Goal: Information Seeking & Learning: Get advice/opinions

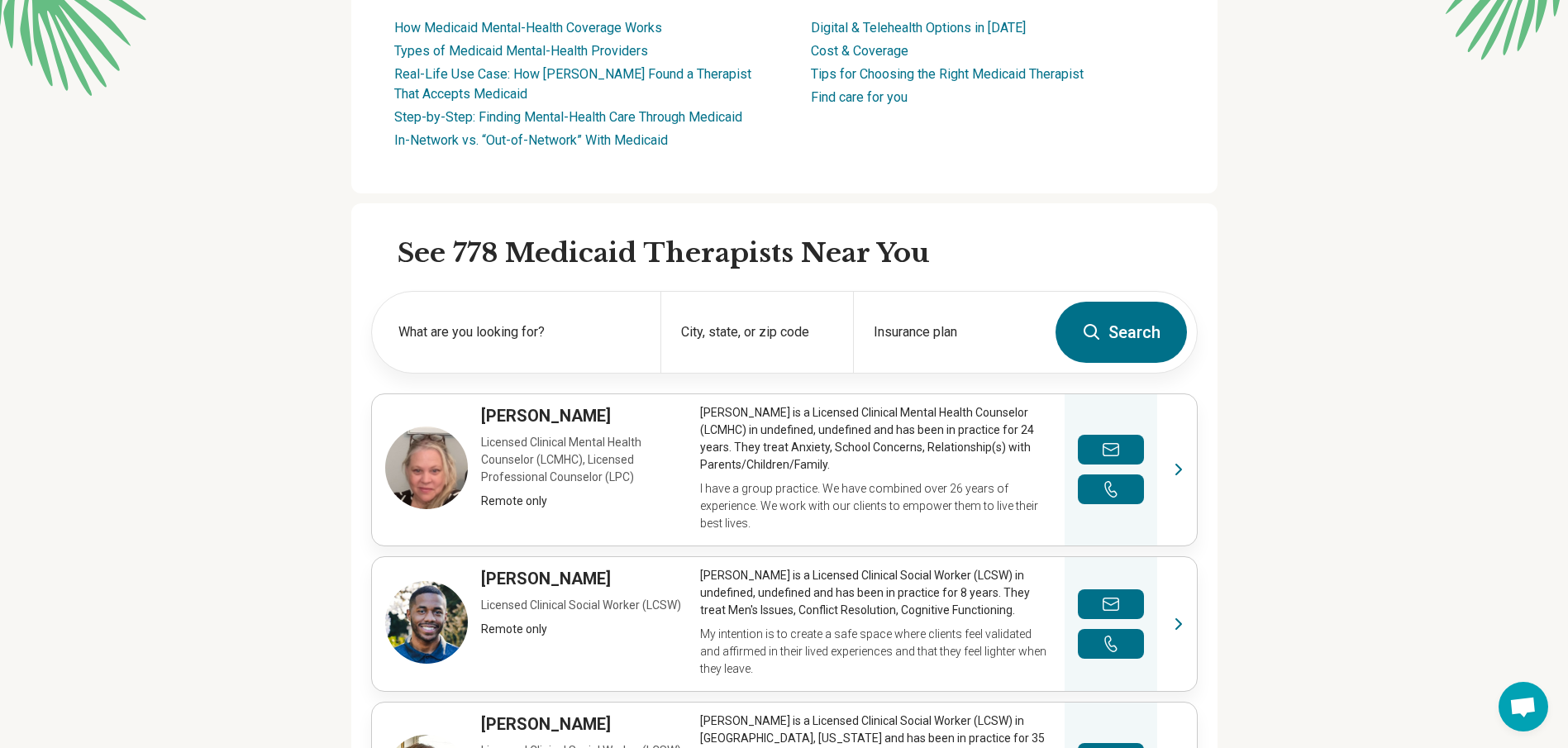
scroll to position [413, 0]
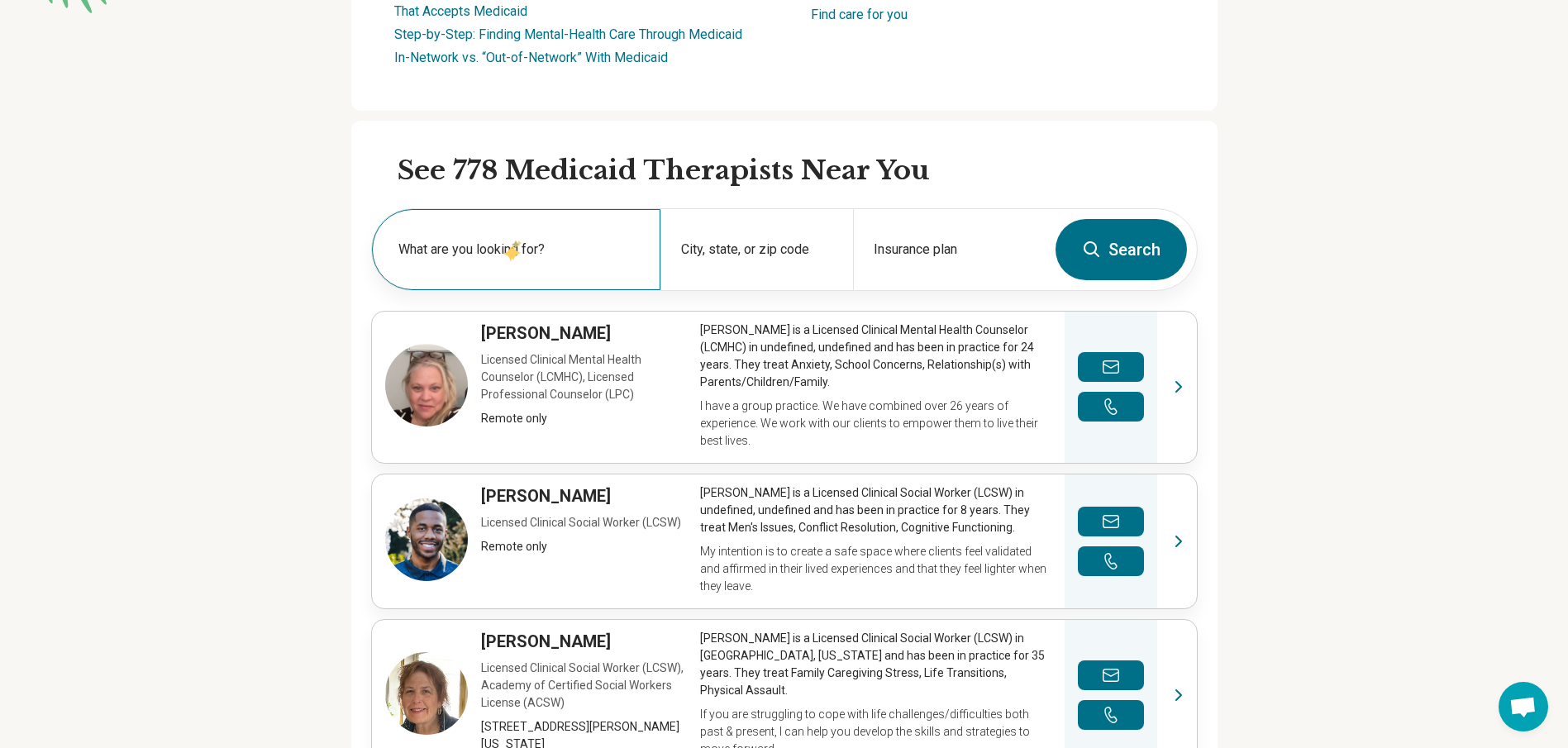
click at [503, 246] on label "What are you looking for?" at bounding box center [519, 249] width 242 height 20
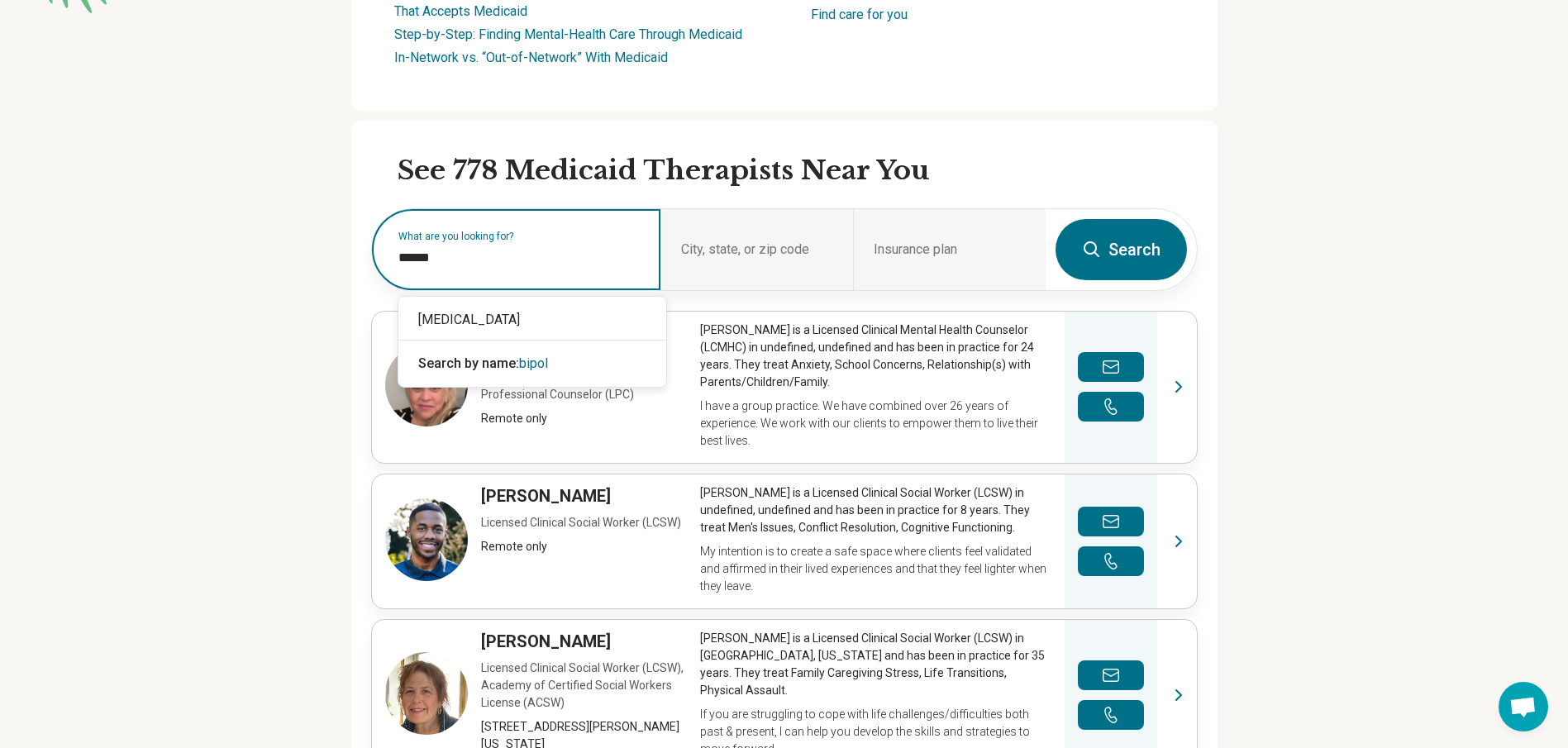
type input "*******"
click at [497, 320] on div "[MEDICAL_DATA]" at bounding box center [532, 319] width 268 height 33
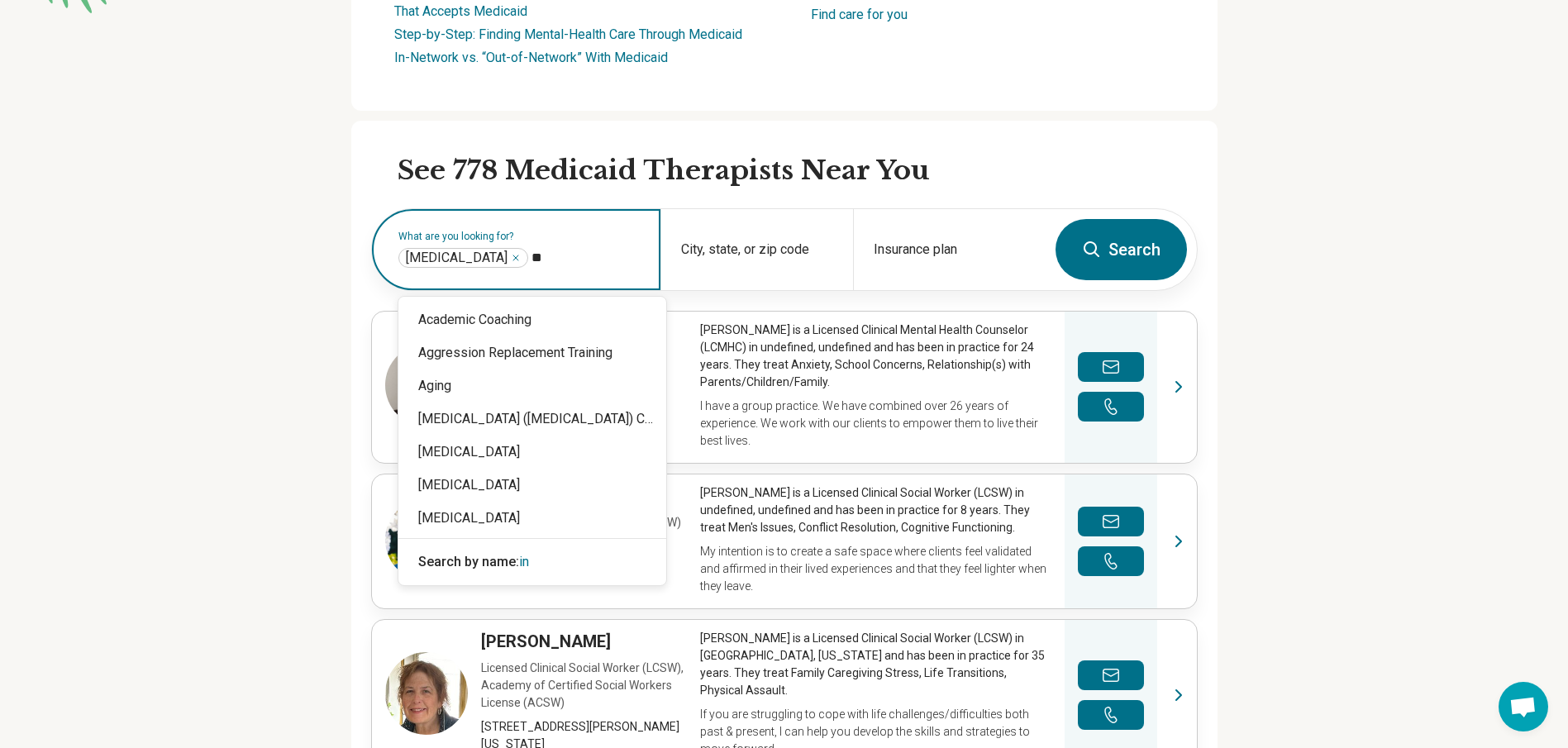
type input "*"
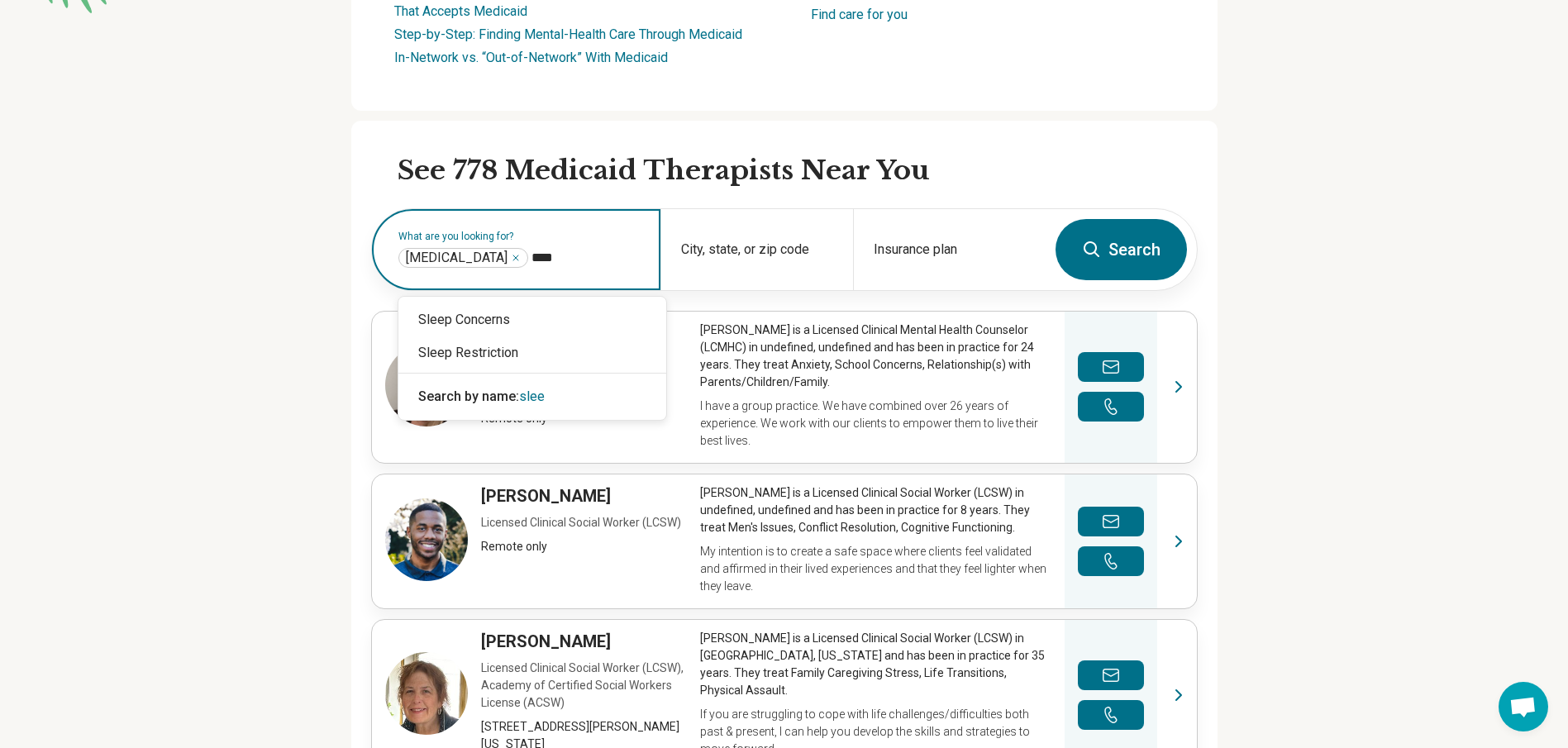
type input "*****"
click at [447, 321] on div "Sleep Concerns" at bounding box center [532, 319] width 268 height 33
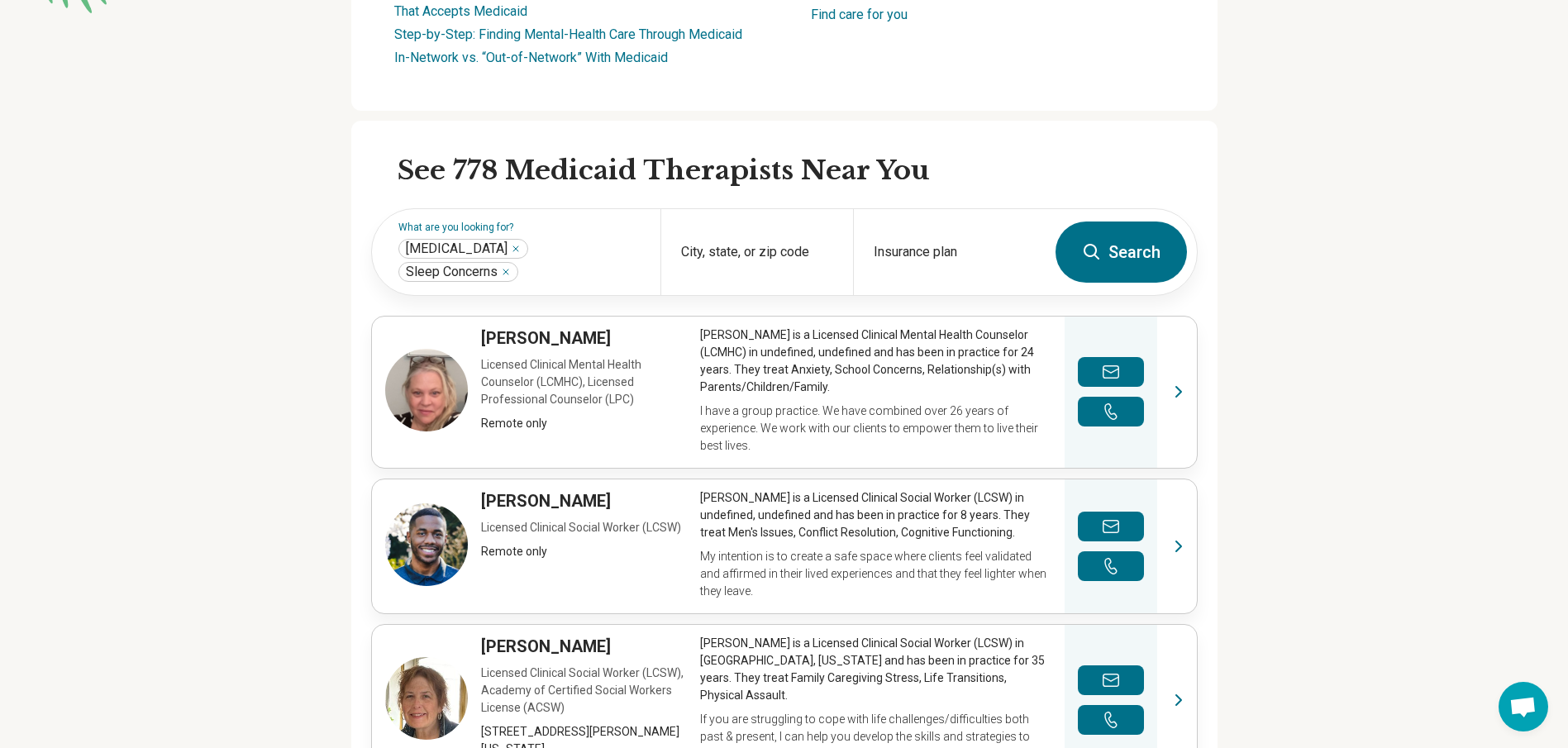
click at [1105, 270] on button "Search" at bounding box center [1121, 252] width 131 height 61
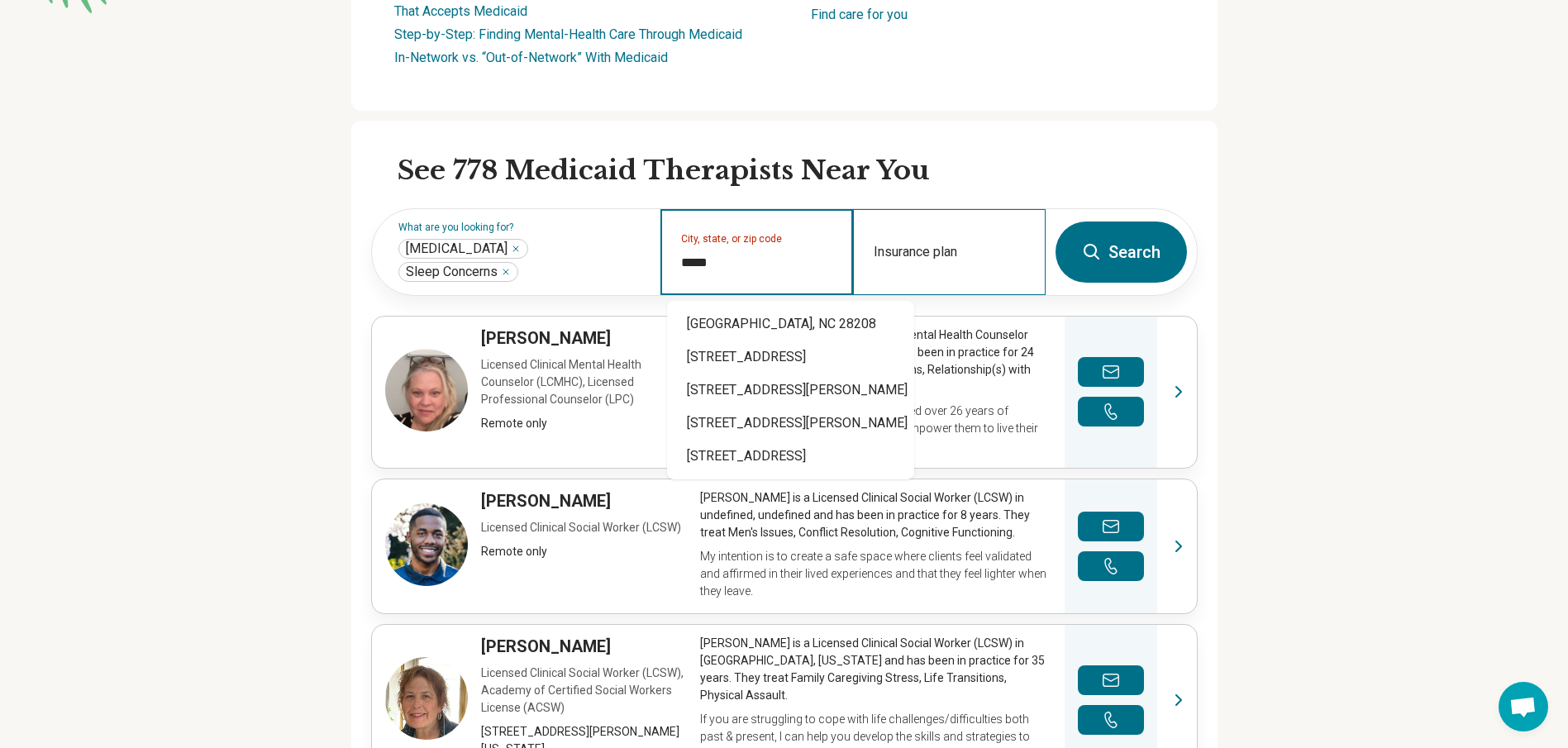
type input "*****"
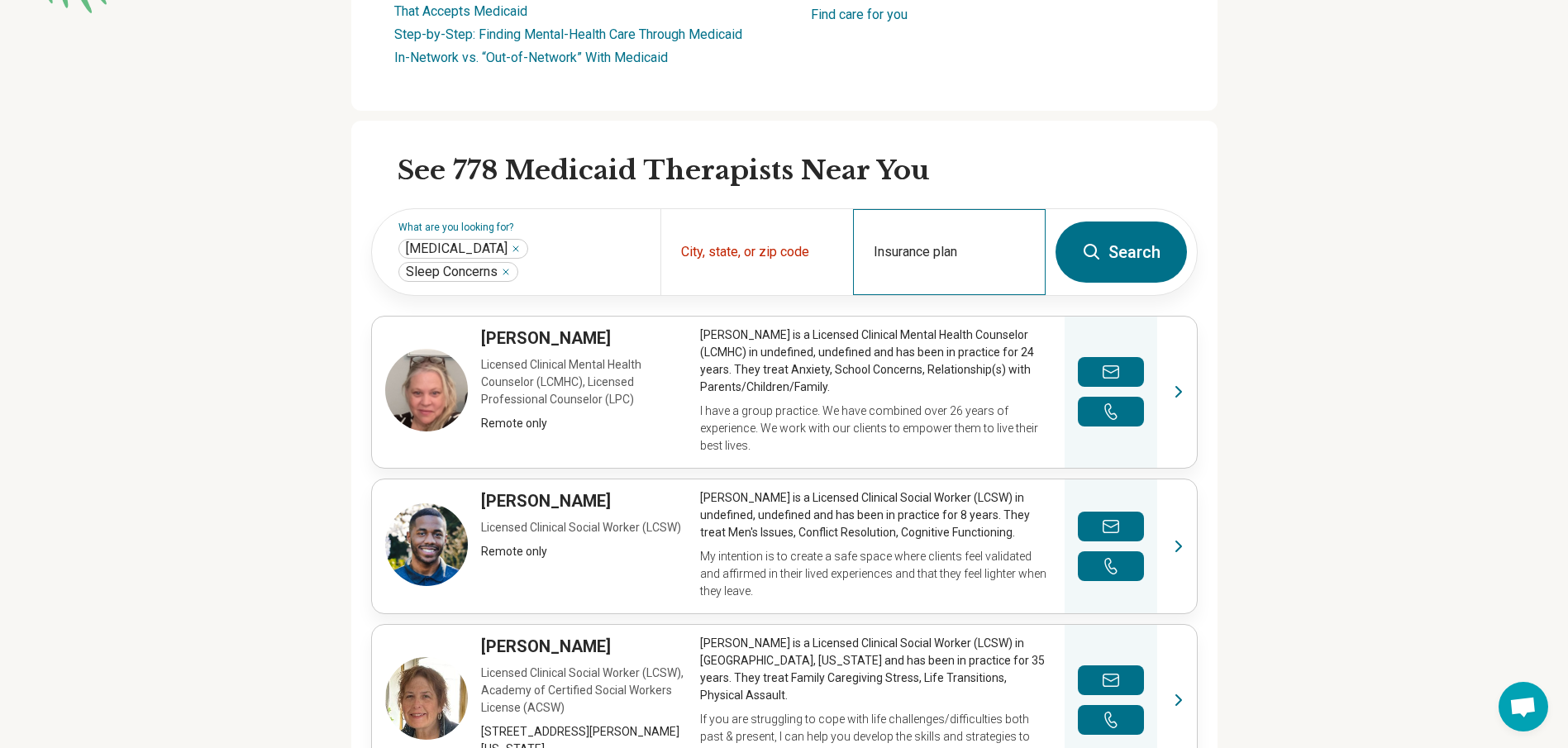
click at [1007, 280] on div "Insurance plan" at bounding box center [949, 252] width 192 height 86
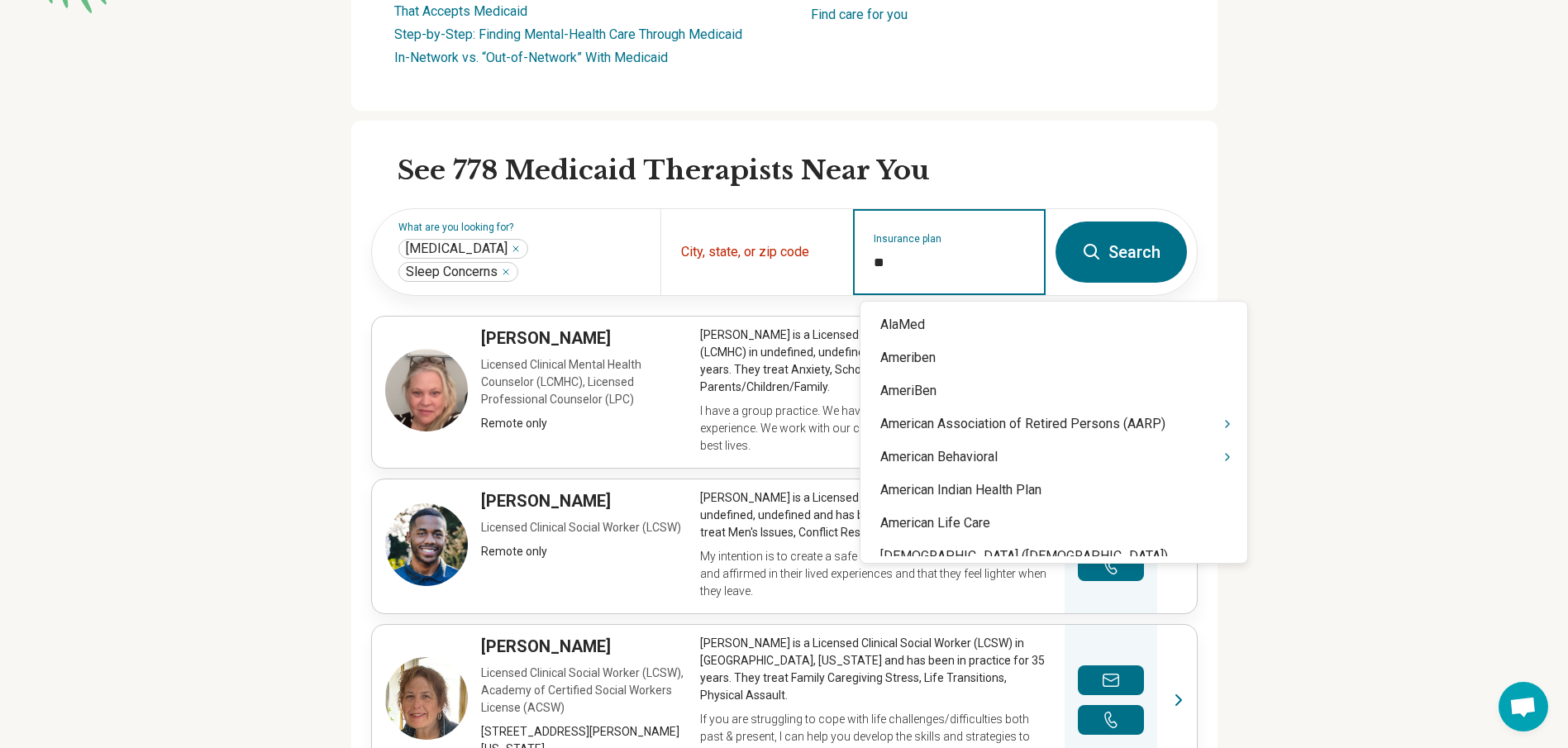
type input "*"
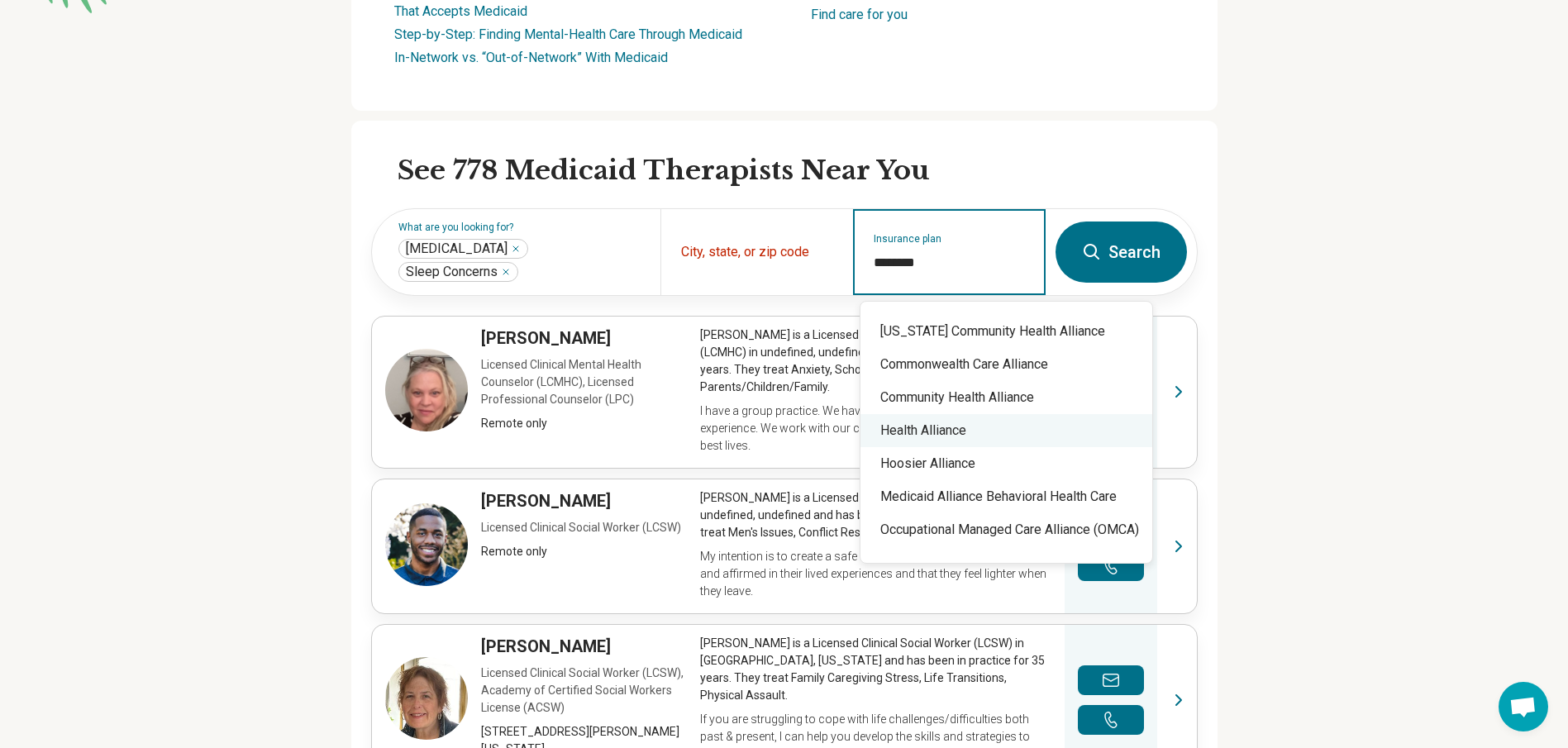
scroll to position [215, 0]
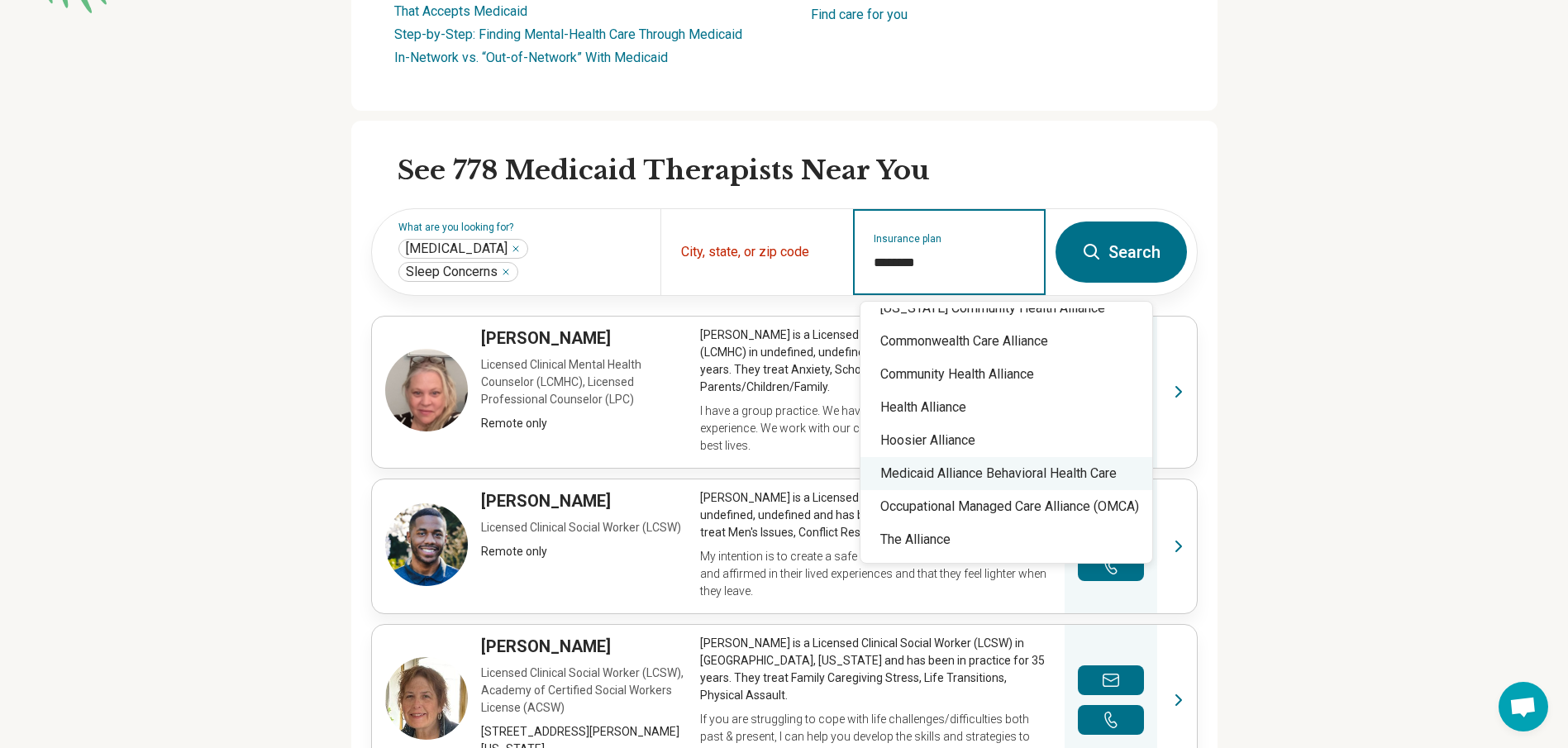
click at [1043, 476] on div "Medicaid Alliance Behavioral Health Care" at bounding box center [1006, 473] width 292 height 33
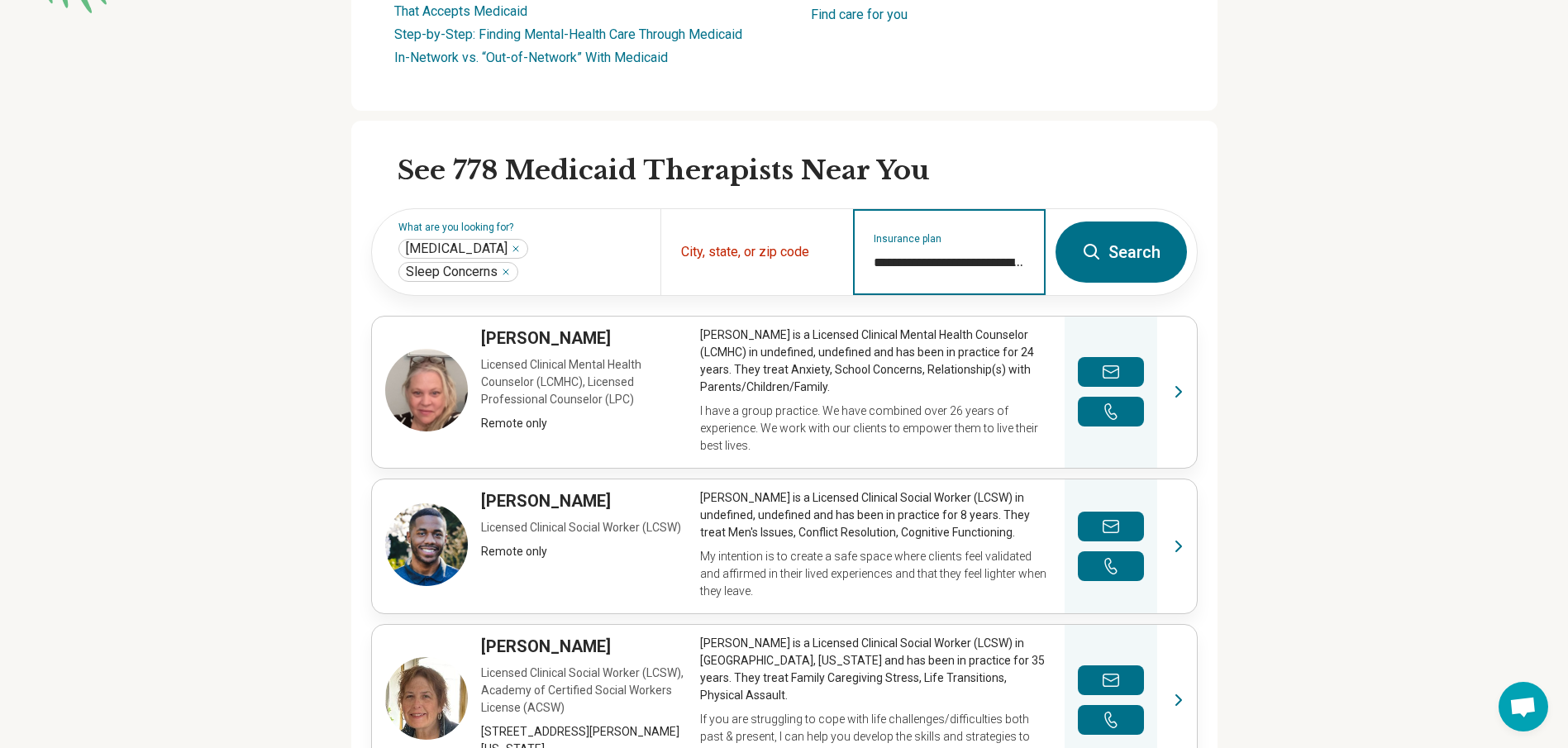
type input "**********"
click at [1132, 231] on button "Search" at bounding box center [1121, 252] width 131 height 61
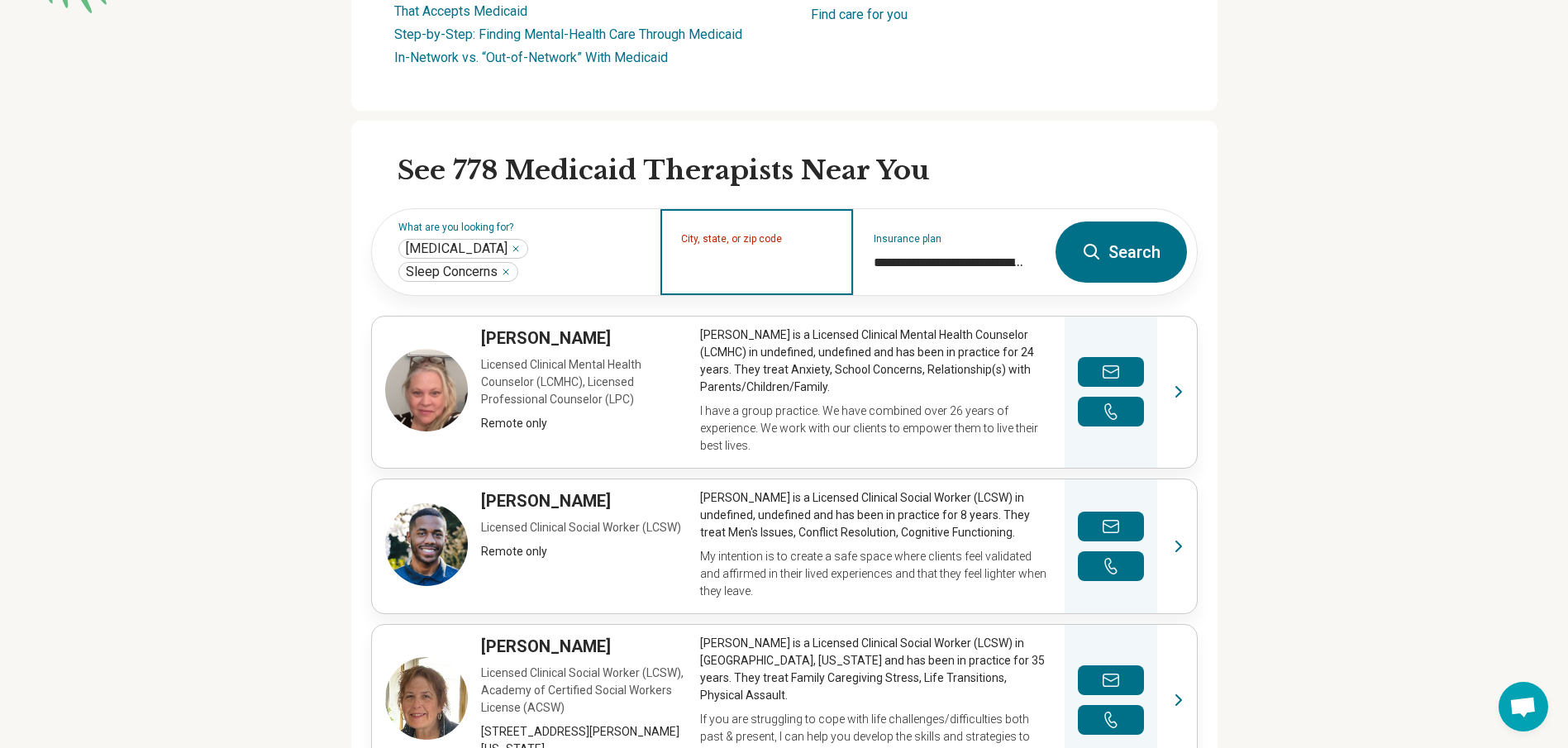
click at [794, 270] on input "City, state, or zip code" at bounding box center [757, 263] width 152 height 20
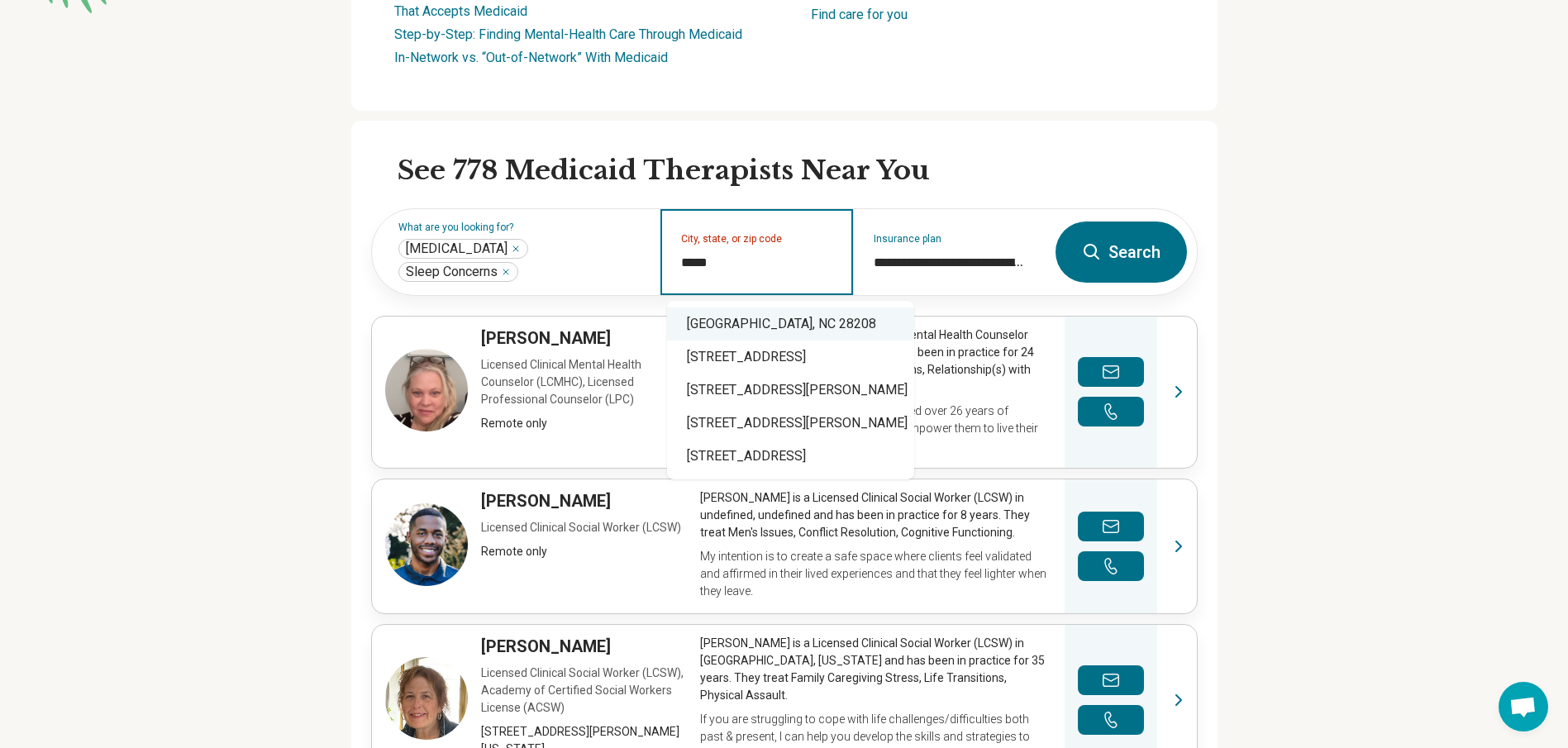
click at [775, 327] on div "[GEOGRAPHIC_DATA], NC 28208" at bounding box center [790, 324] width 247 height 33
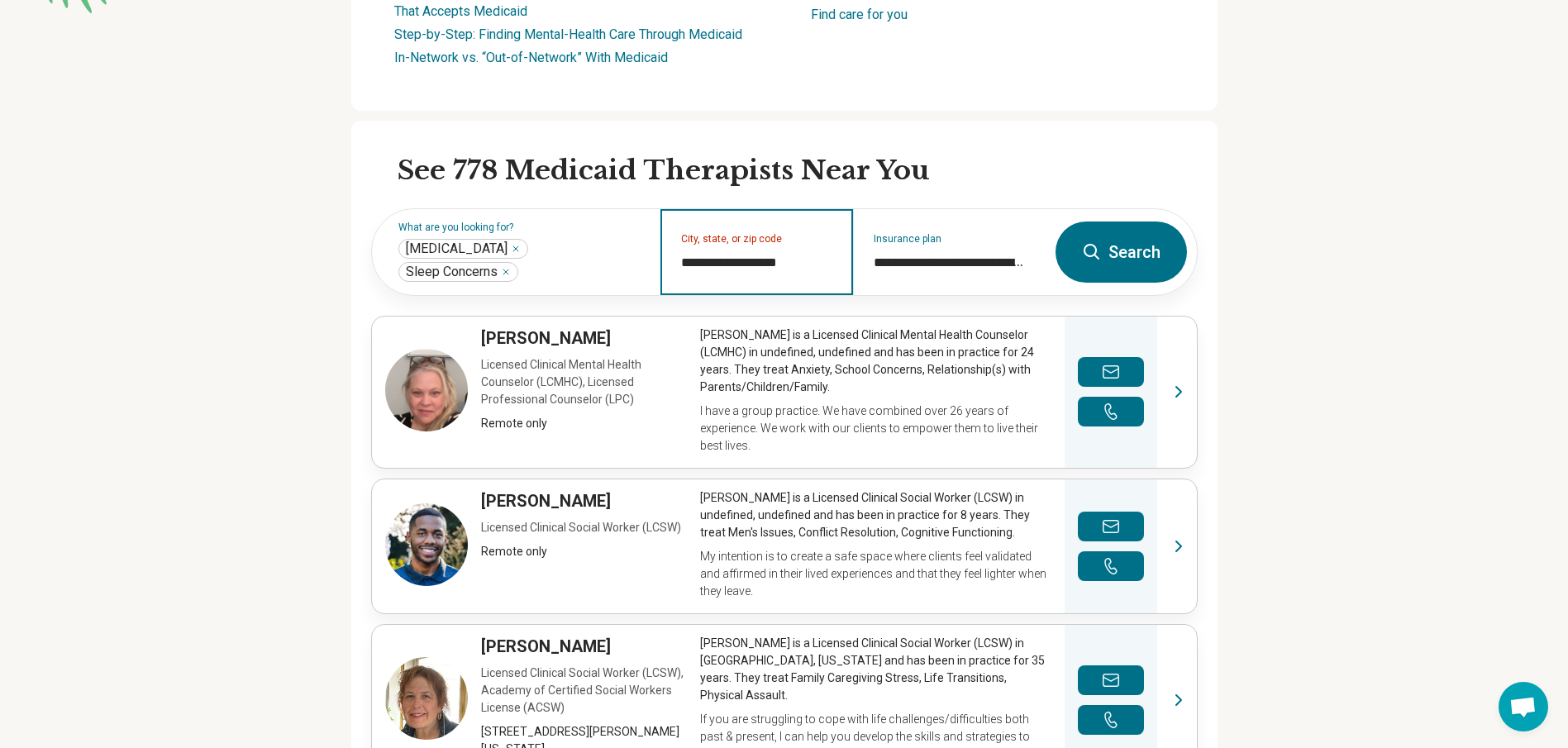
drag, startPoint x: 768, startPoint y: 261, endPoint x: 856, endPoint y: 262, distance: 88.0
click at [853, 262] on div "**********" at bounding box center [757, 252] width 192 height 86
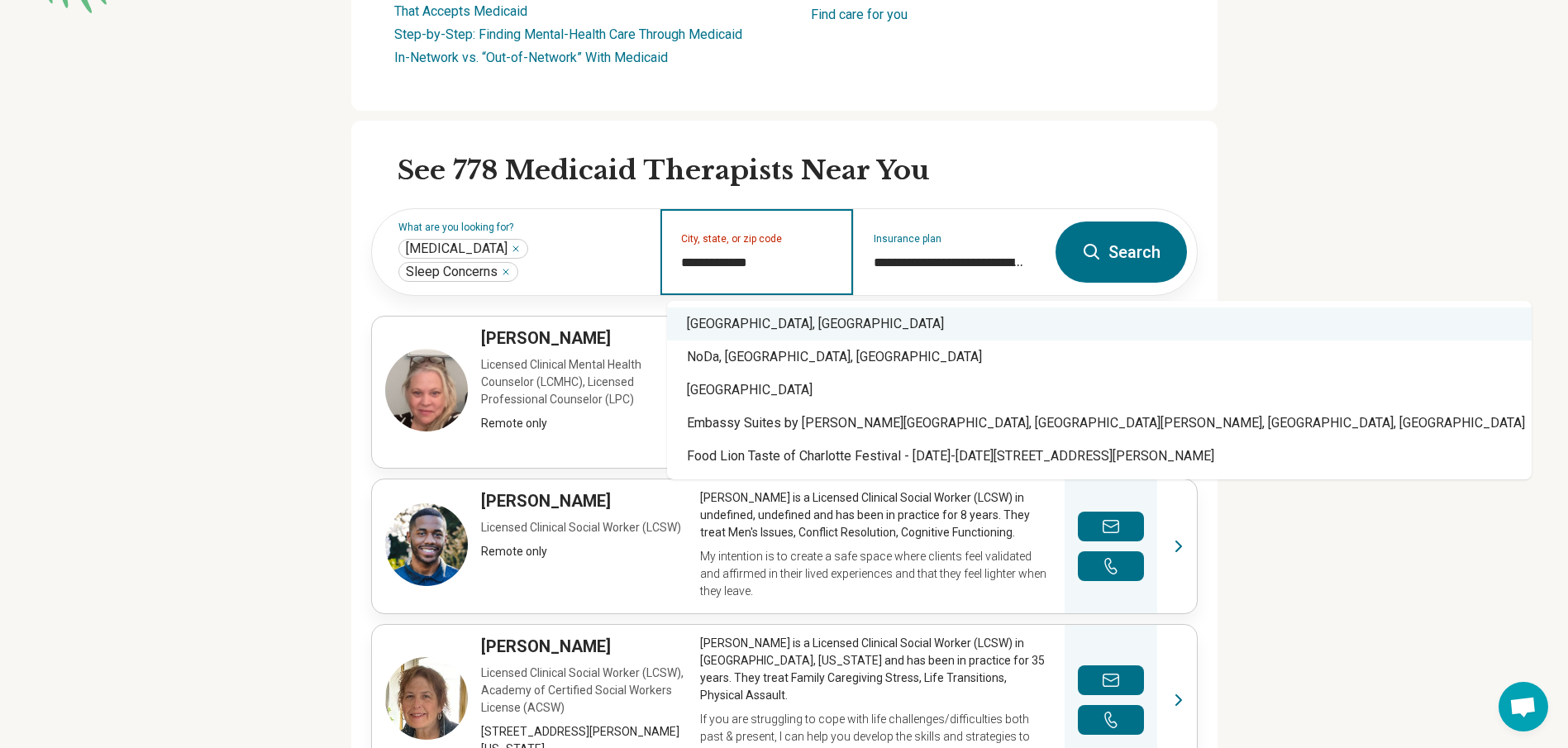
click at [772, 321] on div "[GEOGRAPHIC_DATA], [GEOGRAPHIC_DATA]" at bounding box center [1099, 324] width 865 height 33
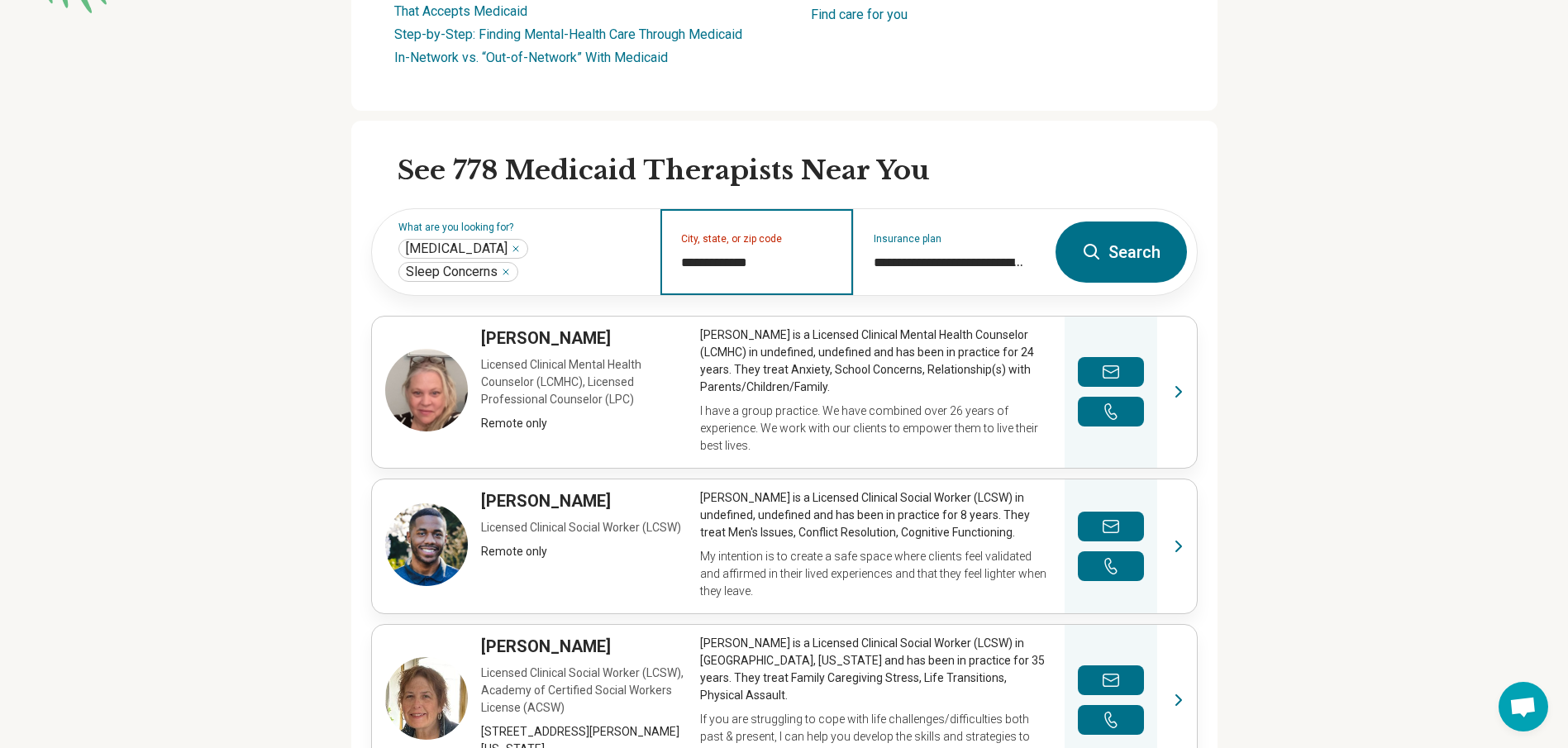
type input "**********"
click at [1168, 253] on button "Search" at bounding box center [1121, 252] width 131 height 61
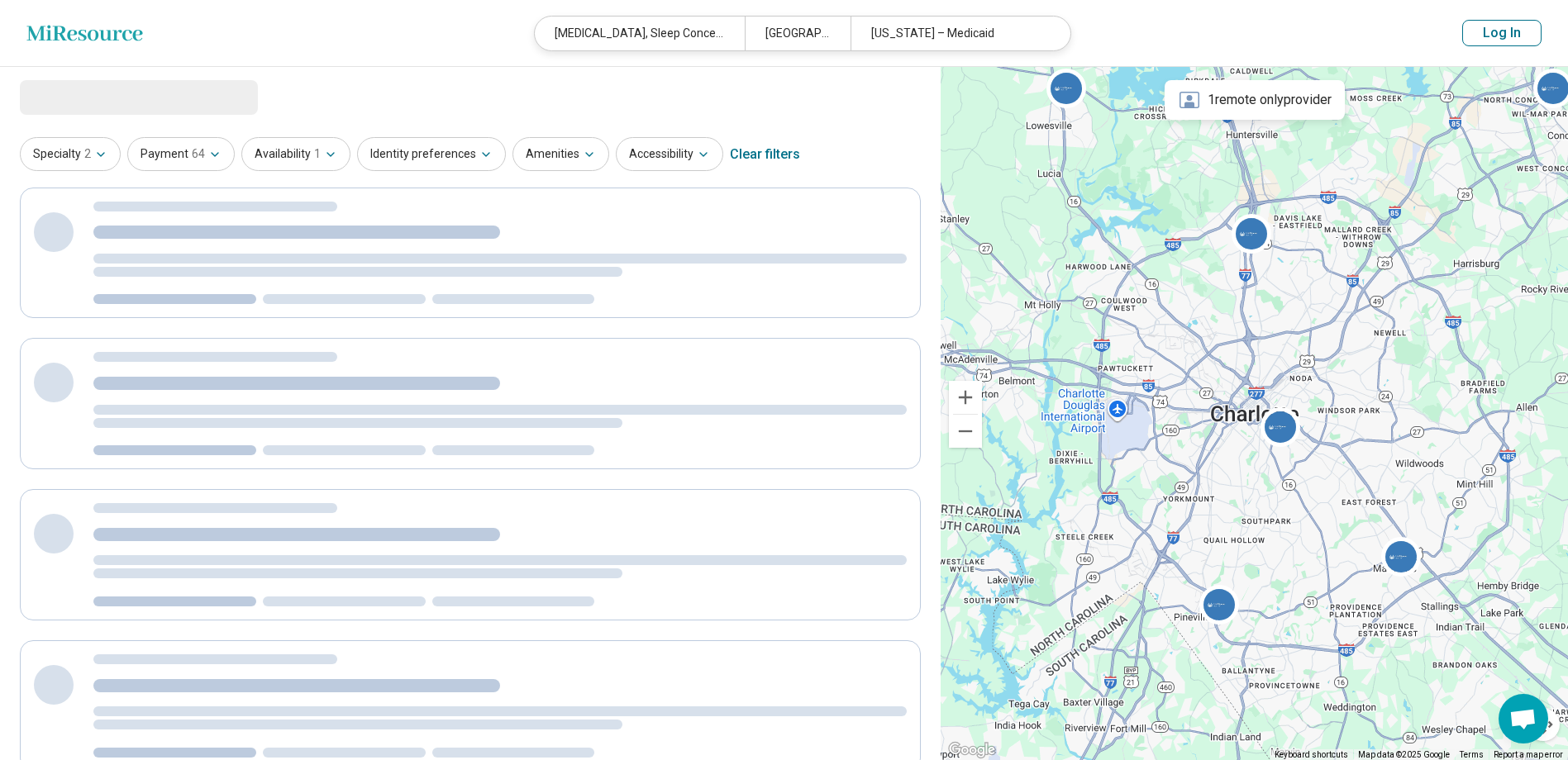
select select "***"
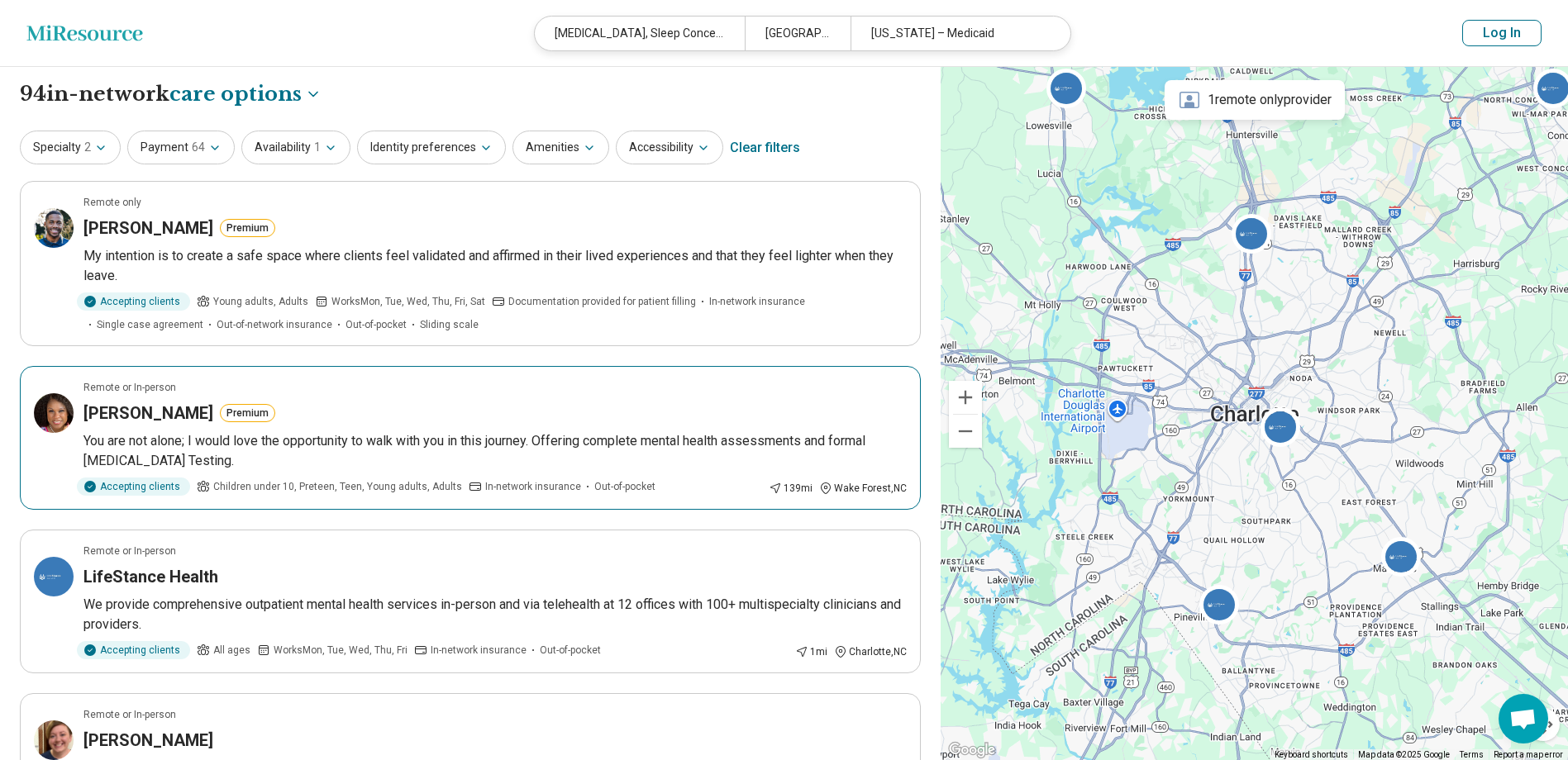
drag, startPoint x: 133, startPoint y: 408, endPoint x: 92, endPoint y: 407, distance: 41.0
click at [92, 407] on h3 "[PERSON_NAME]" at bounding box center [148, 413] width 129 height 23
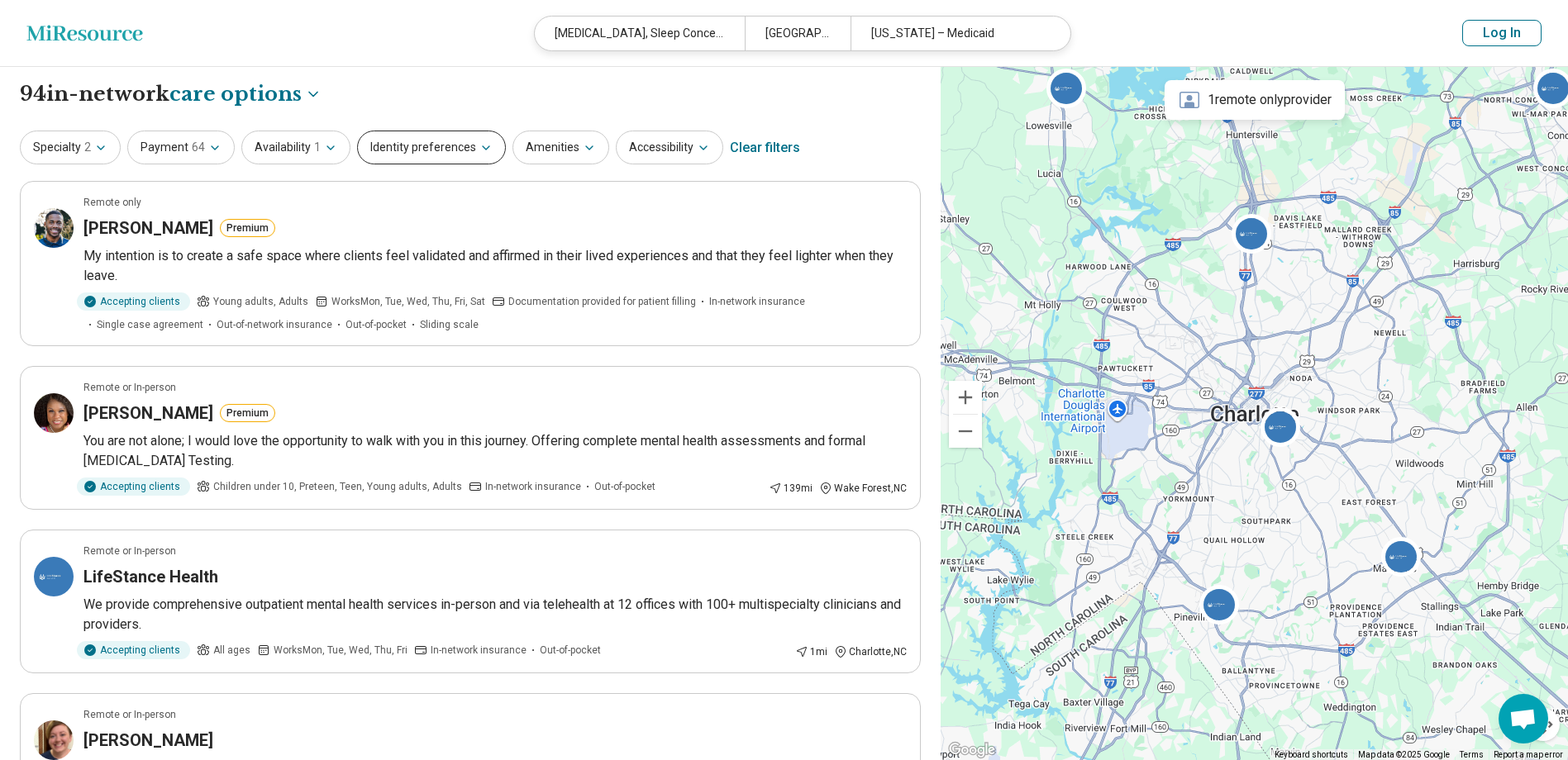
click at [388, 143] on button "Identity preferences" at bounding box center [432, 147] width 149 height 34
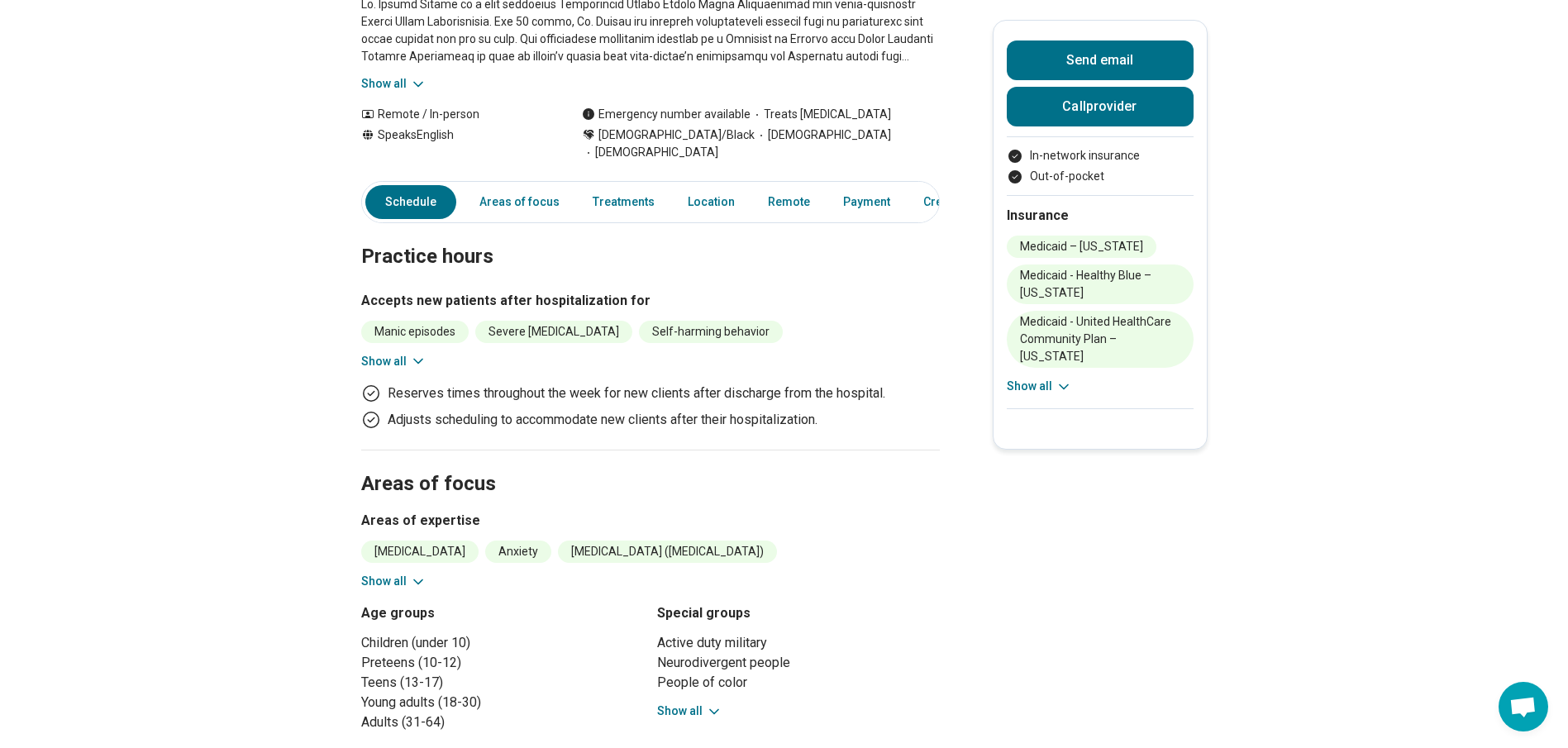
scroll to position [248, 0]
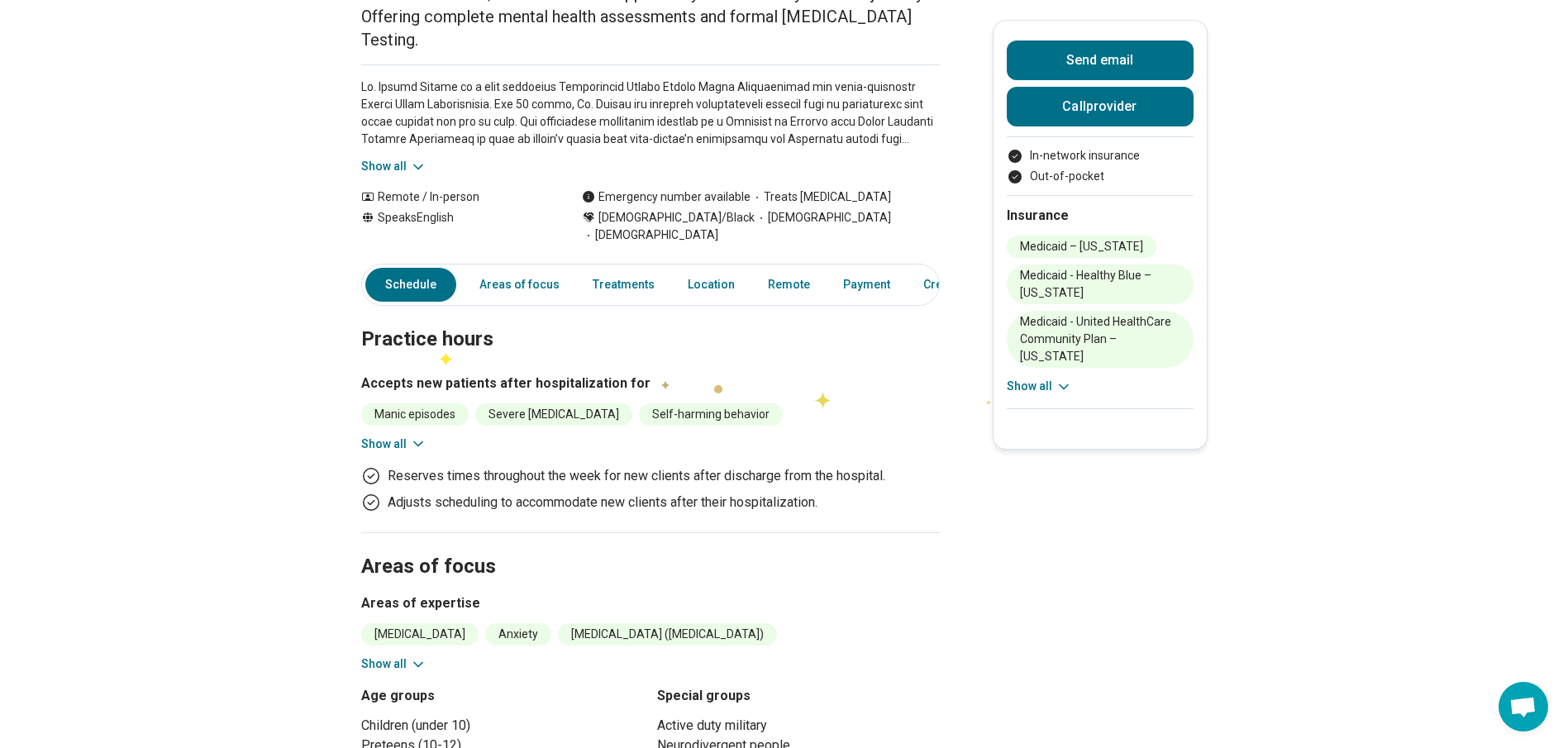
click at [1023, 387] on button "Show all" at bounding box center [1039, 387] width 66 height 18
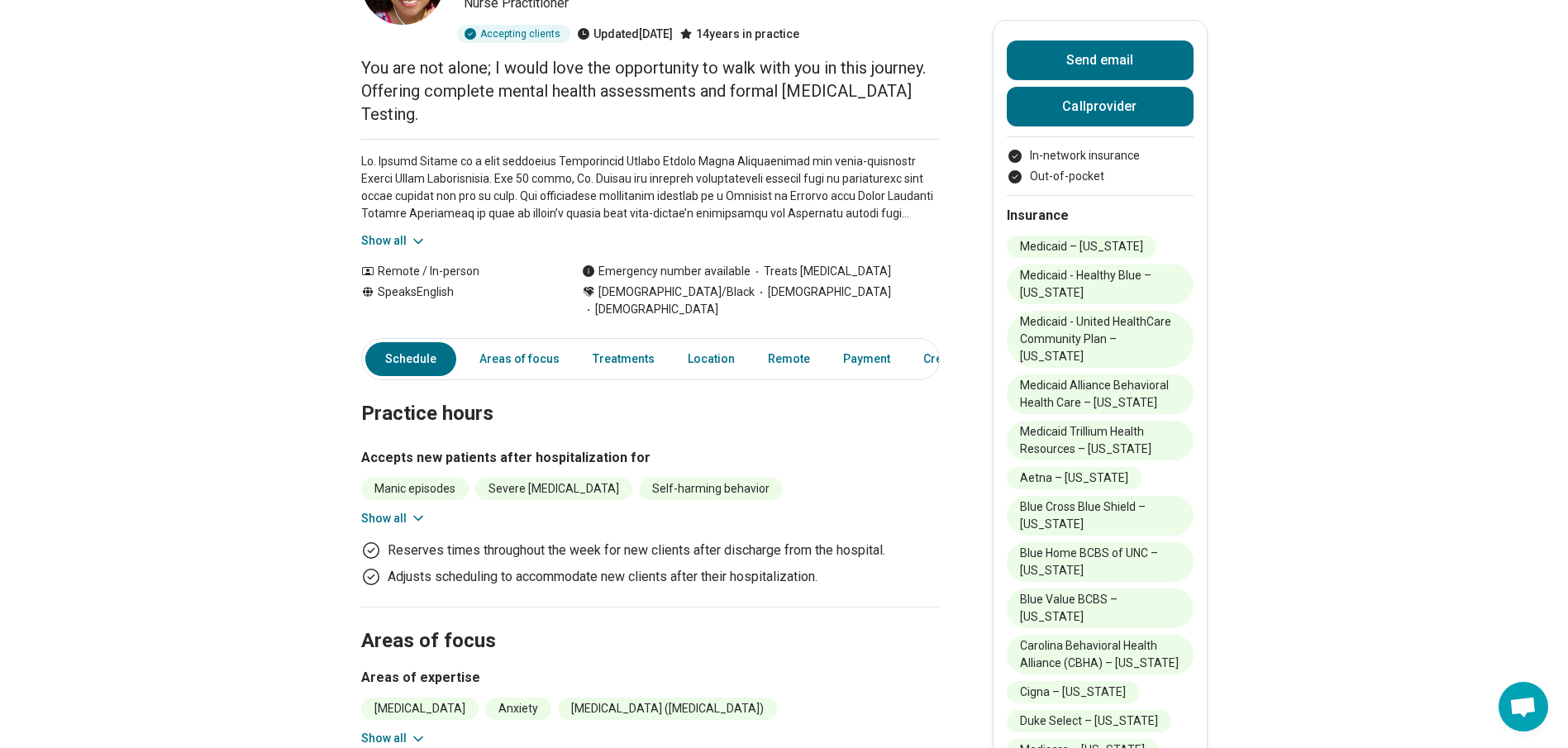
scroll to position [165, 0]
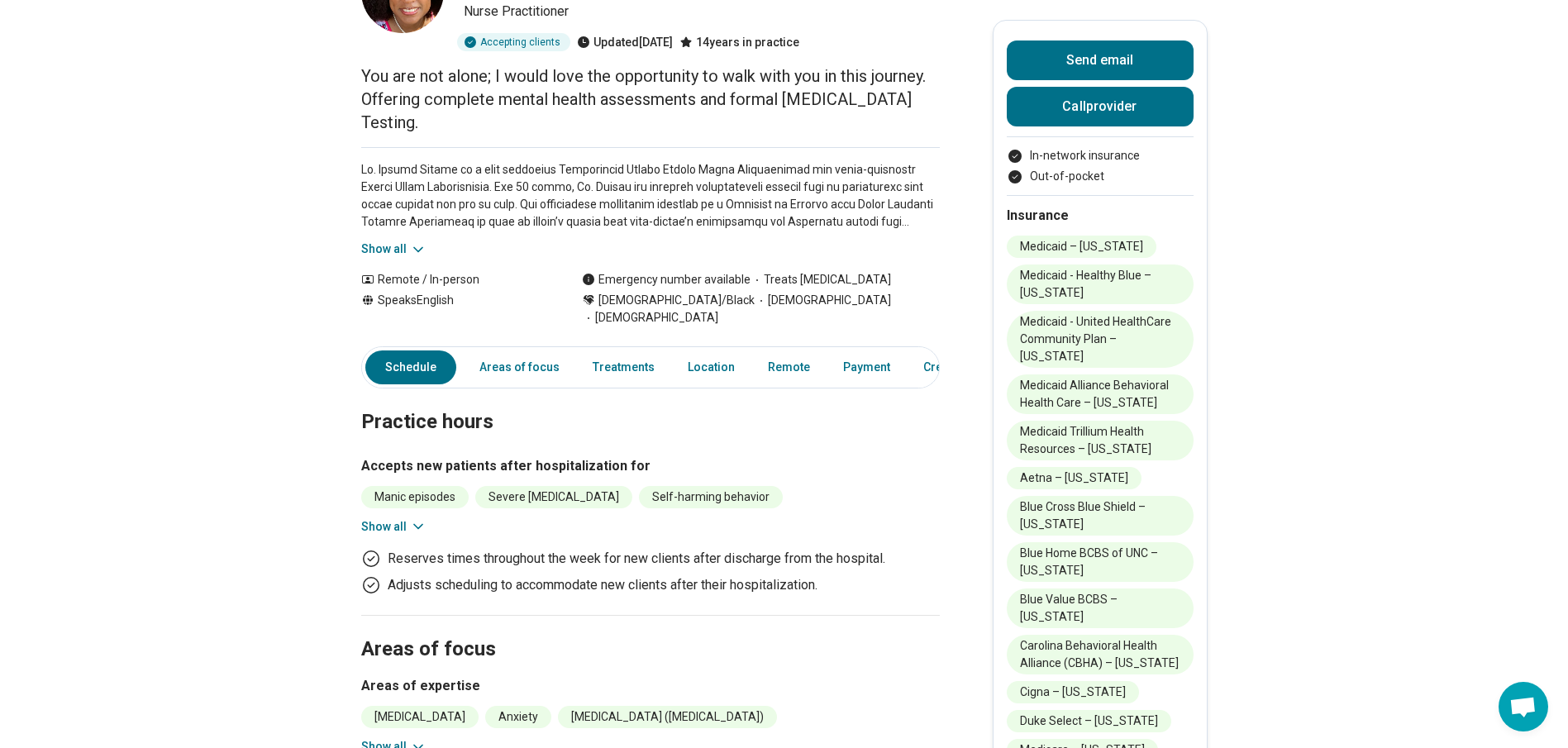
click at [422, 241] on icon at bounding box center [418, 249] width 17 height 17
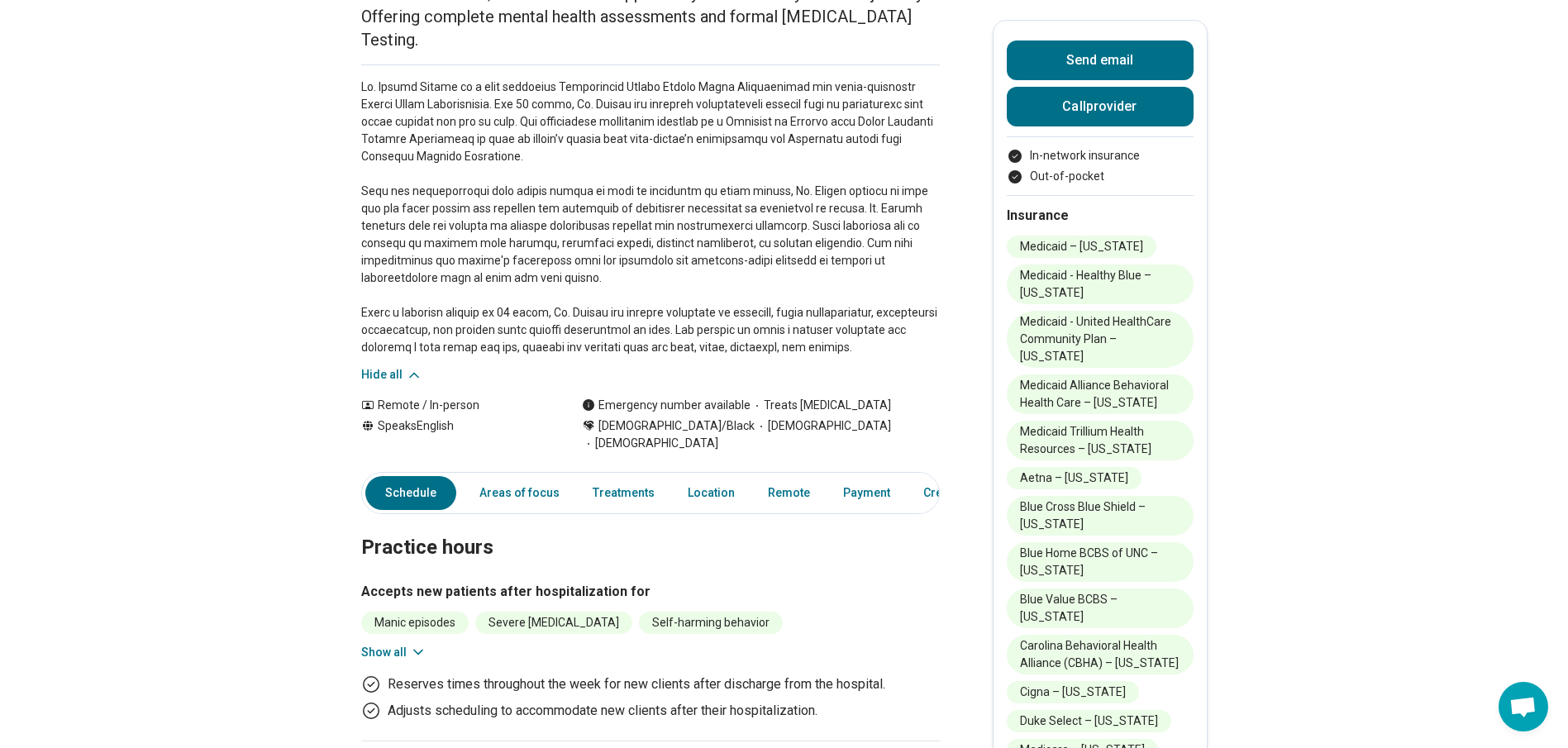
scroll to position [331, 0]
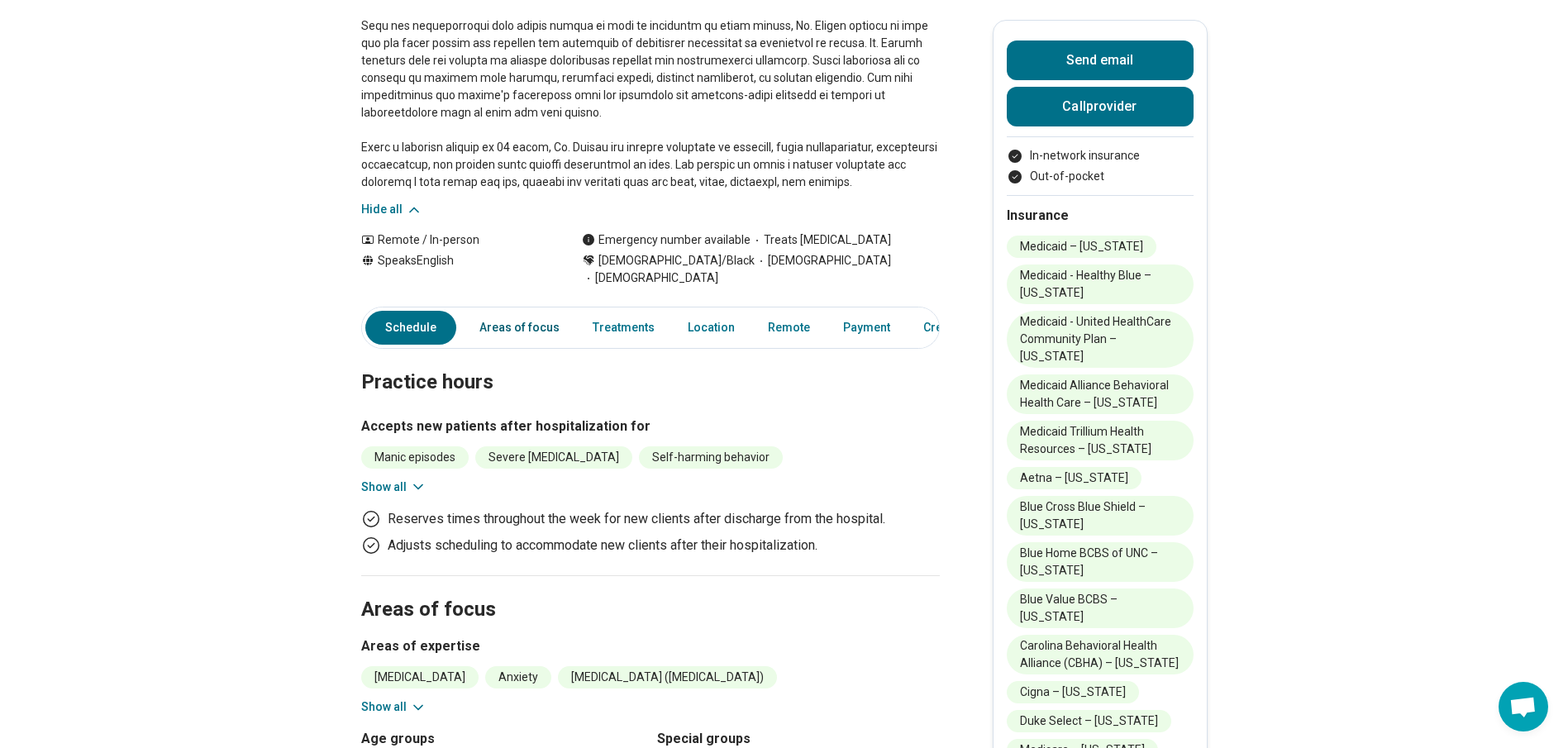
click at [489, 311] on link "Areas of focus" at bounding box center [519, 327] width 100 height 34
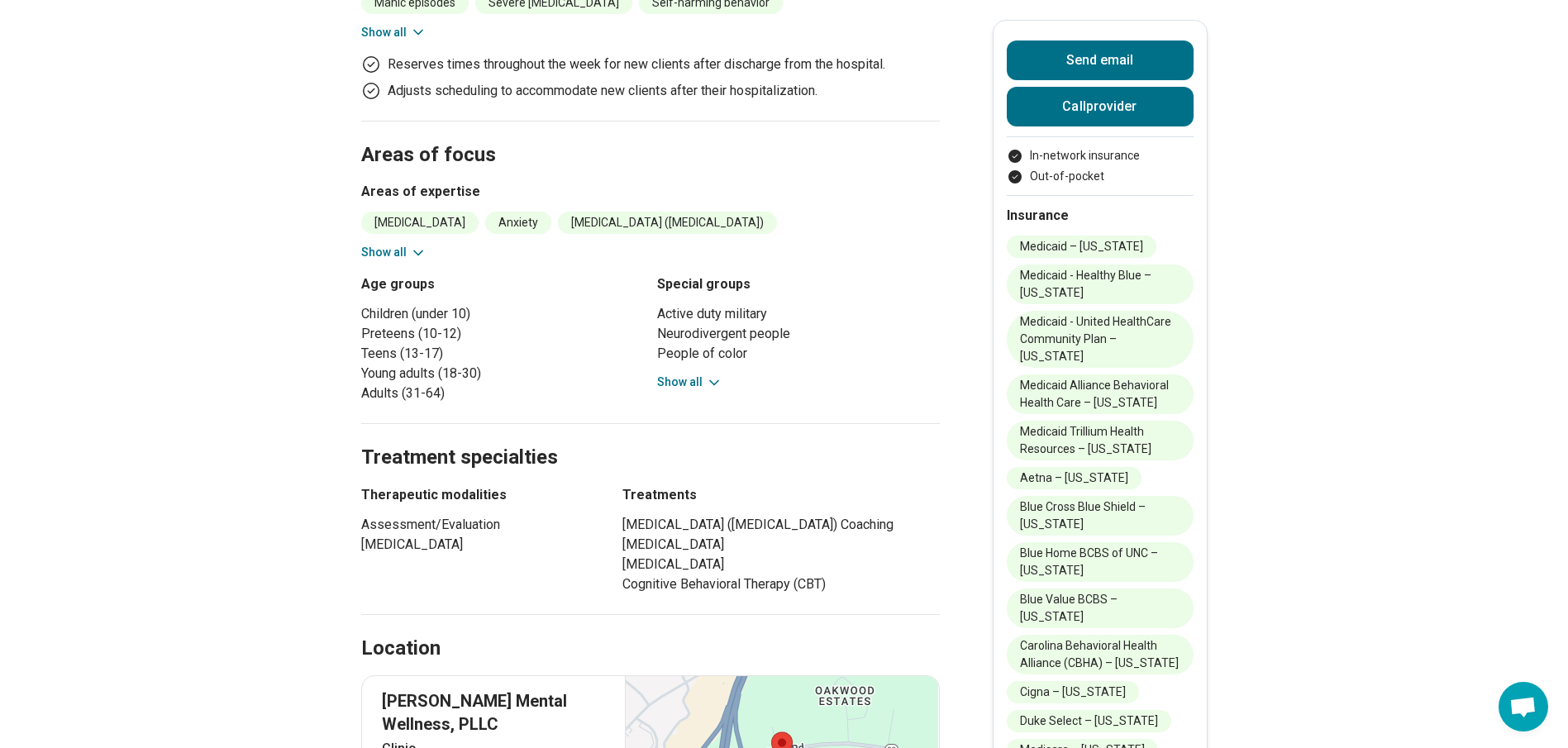
scroll to position [929, 0]
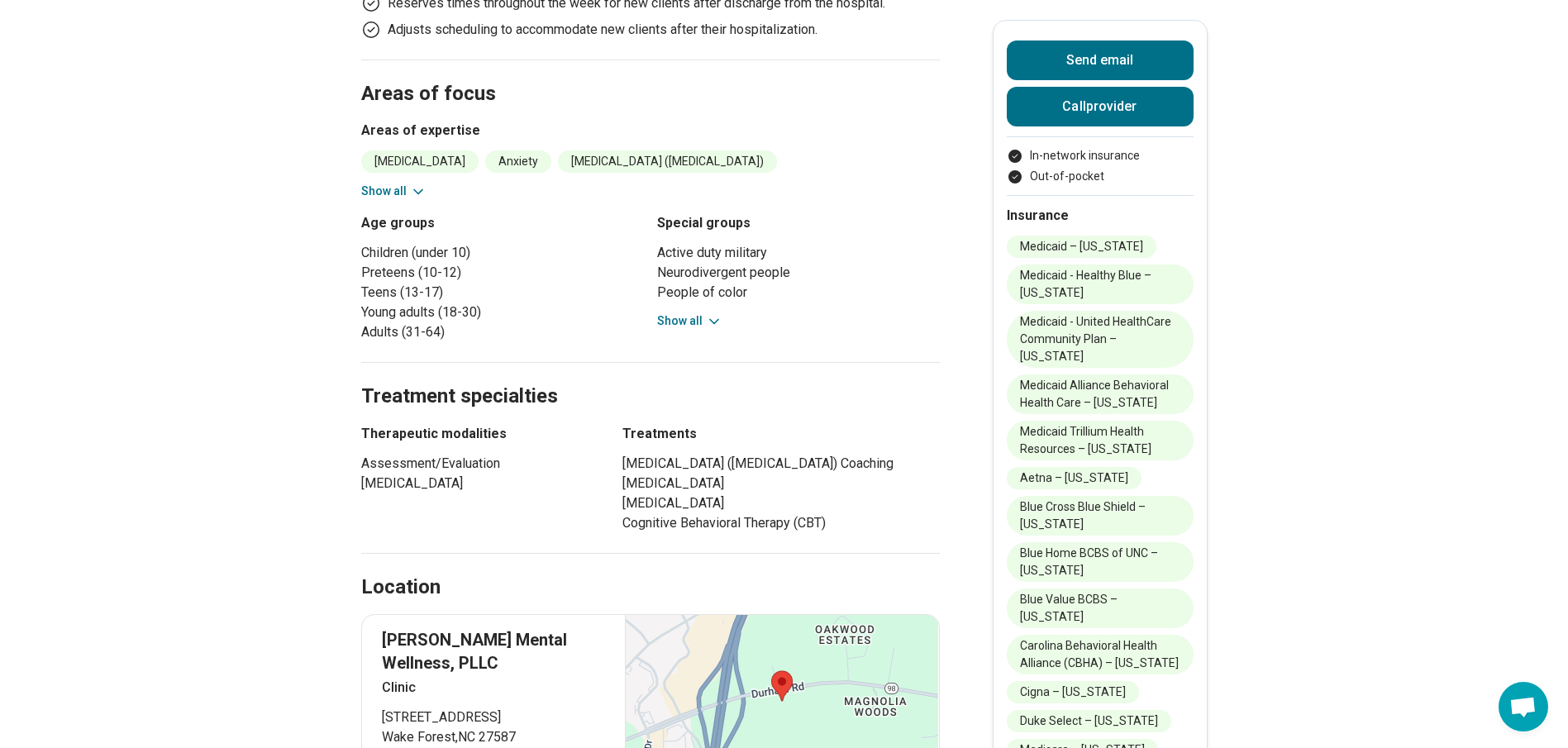
click at [403, 183] on button "Show all" at bounding box center [394, 192] width 66 height 18
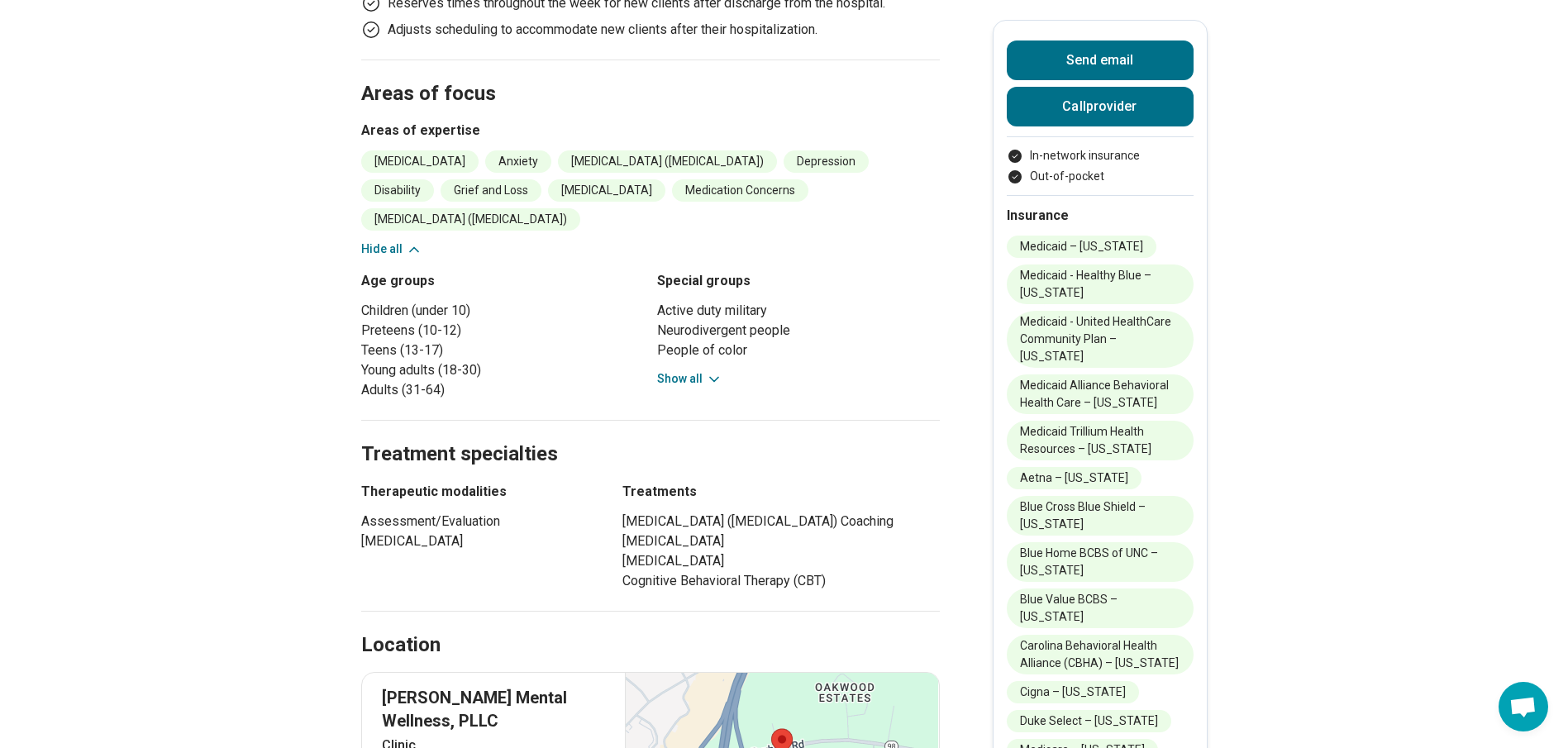
click at [309, 231] on main "Premium Catina Greene ( She/Her/Hers ) Nurse Practitioner Accepting clients Upd…" at bounding box center [784, 398] width 1568 height 2524
click at [1079, 115] on button "Call provider" at bounding box center [1100, 106] width 187 height 40
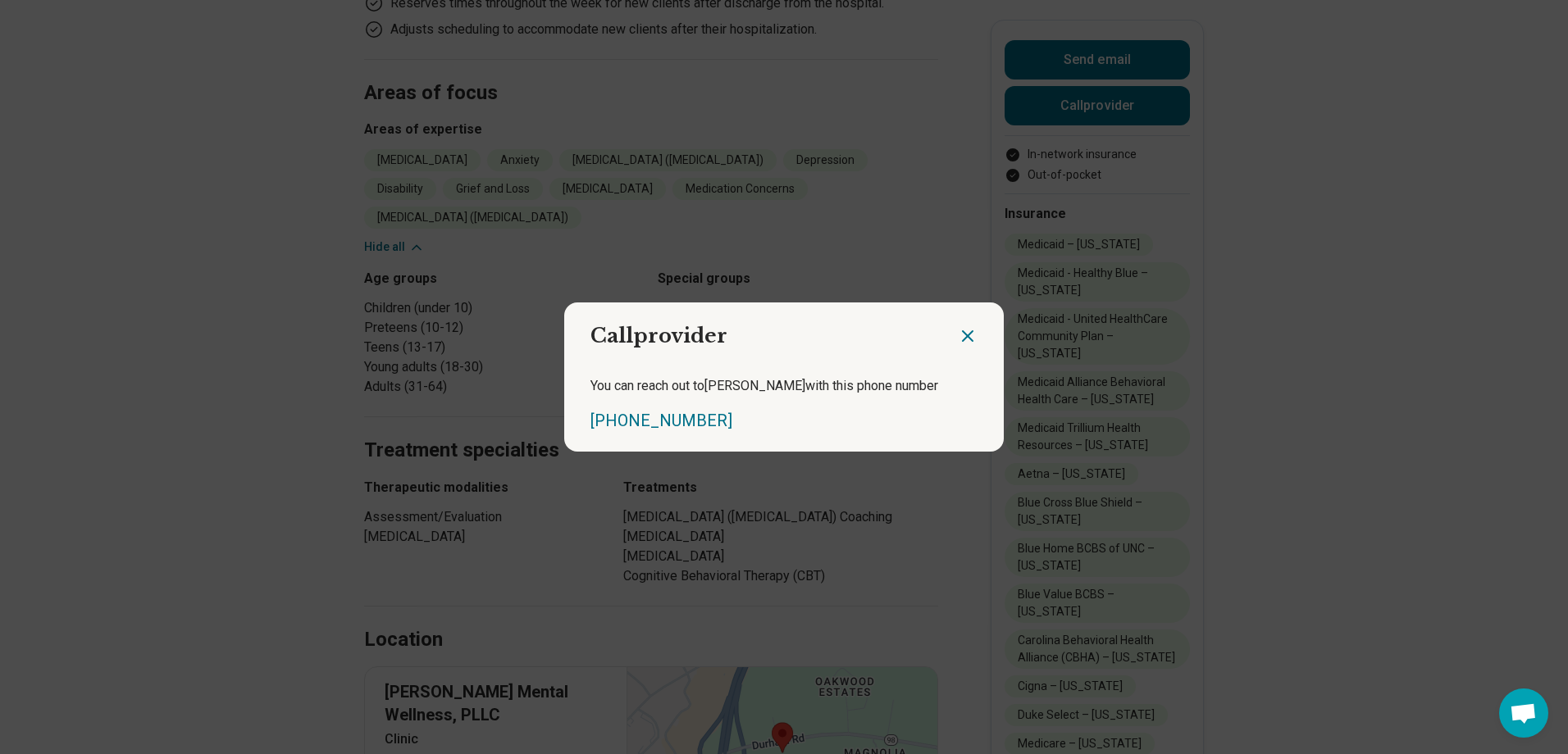
click at [958, 346] on div at bounding box center [980, 329] width 46 height 54
click at [959, 332] on icon "Close dialog" at bounding box center [967, 336] width 19 height 19
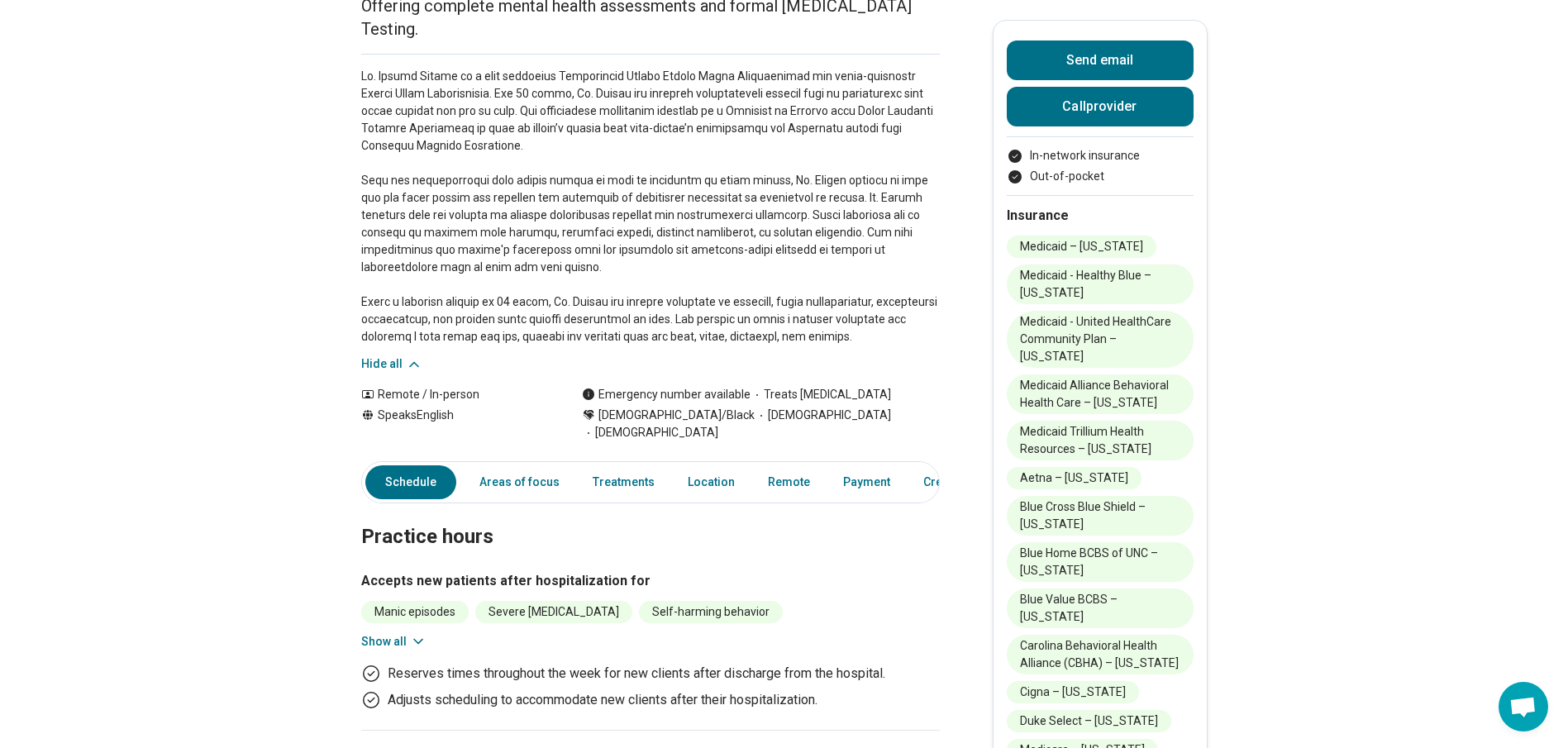
scroll to position [20, 0]
